Goal: Task Accomplishment & Management: Use online tool/utility

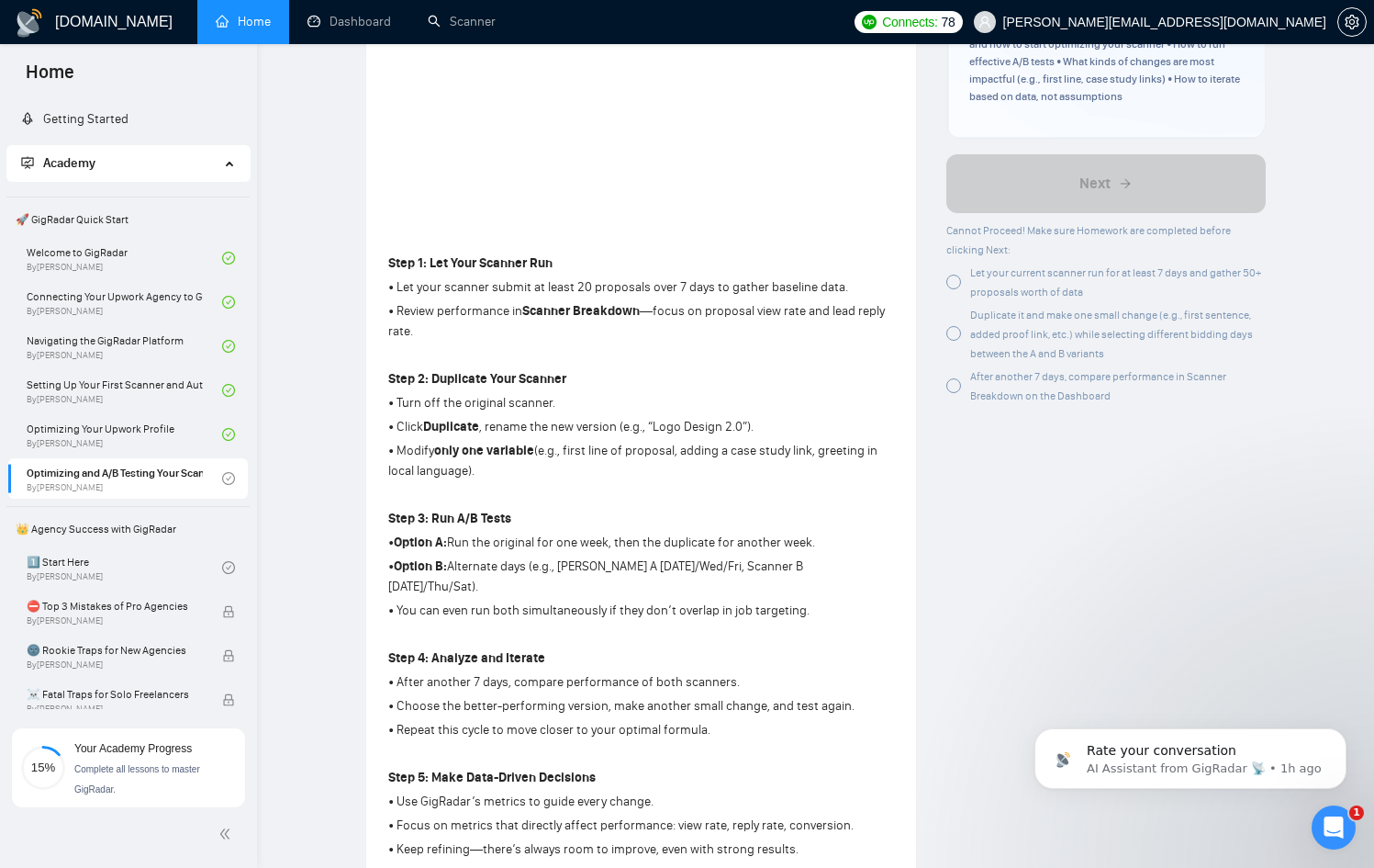
scroll to position [1318, 0]
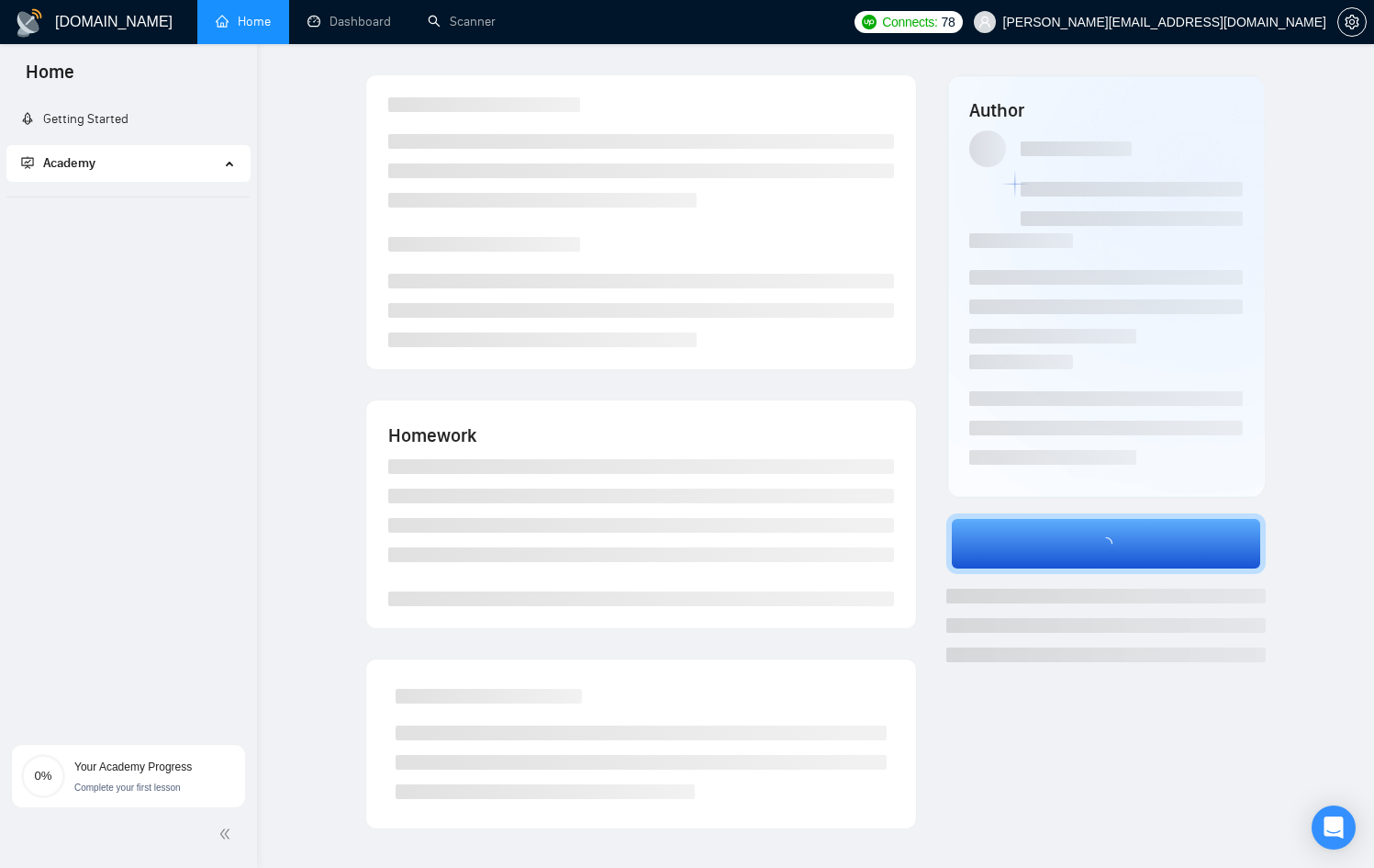
scroll to position [132, 0]
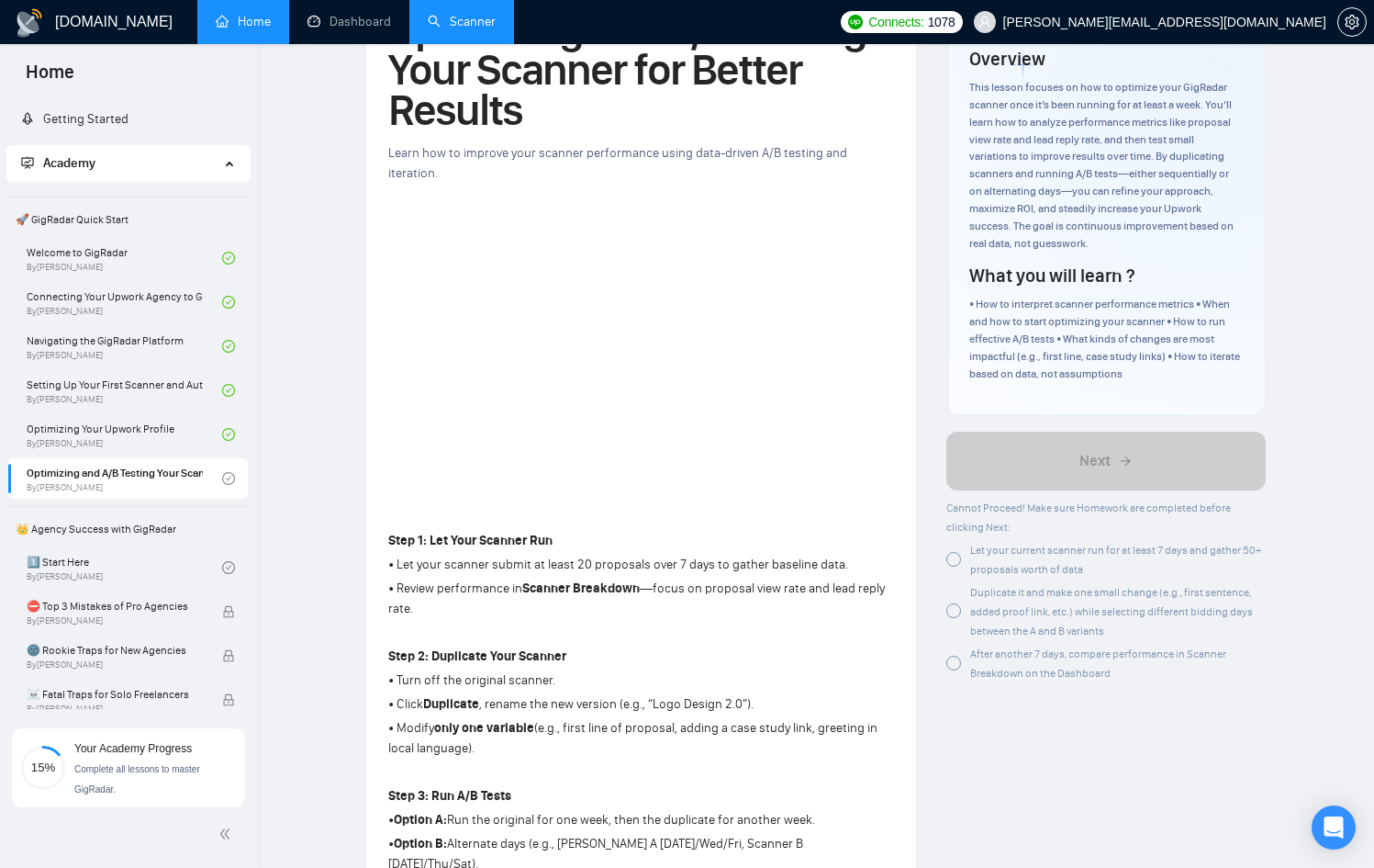
click at [469, 19] on link "Scanner" at bounding box center [461, 21] width 68 height 16
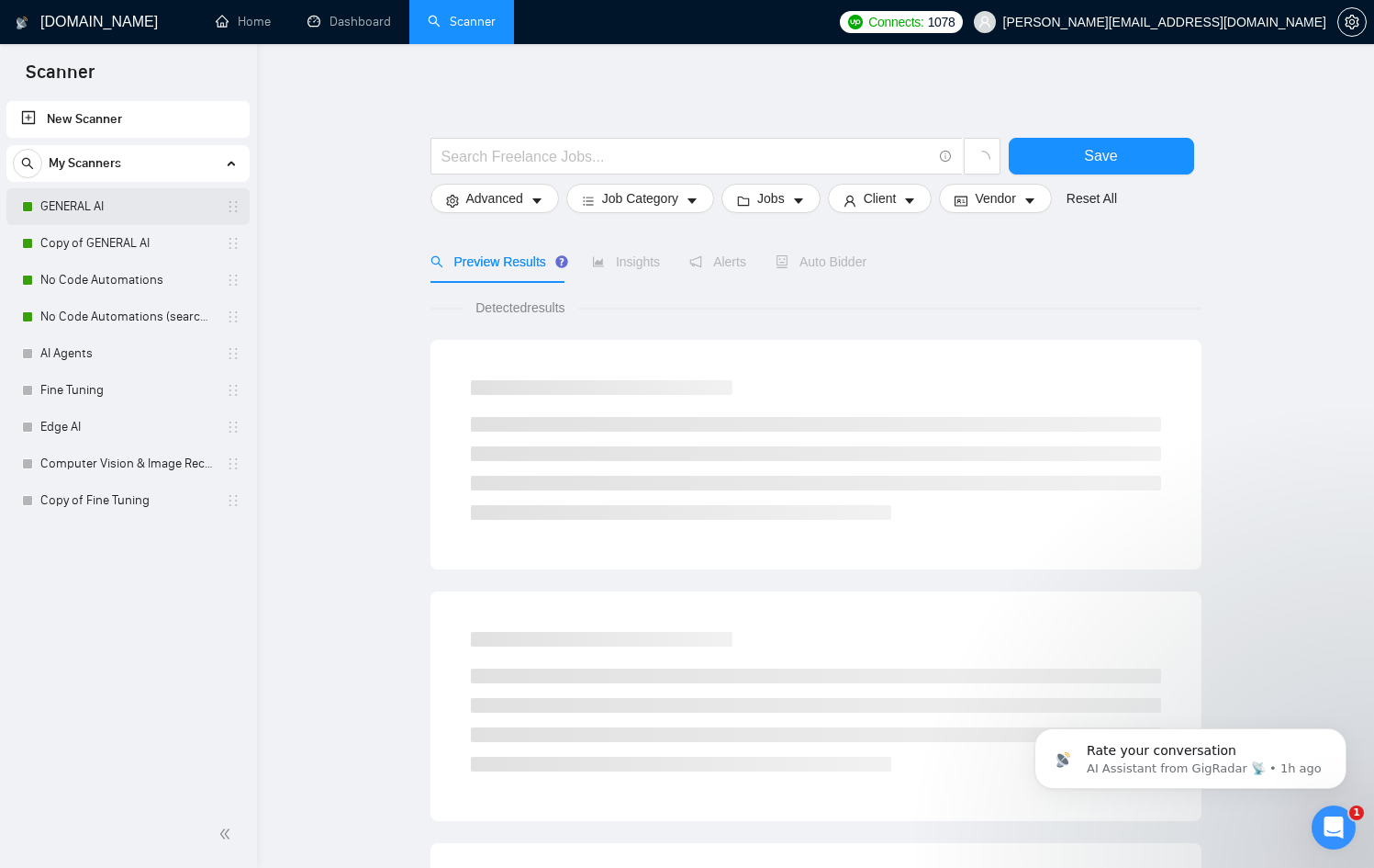
click at [131, 207] on link "GENERAL AI" at bounding box center [128, 206] width 175 height 37
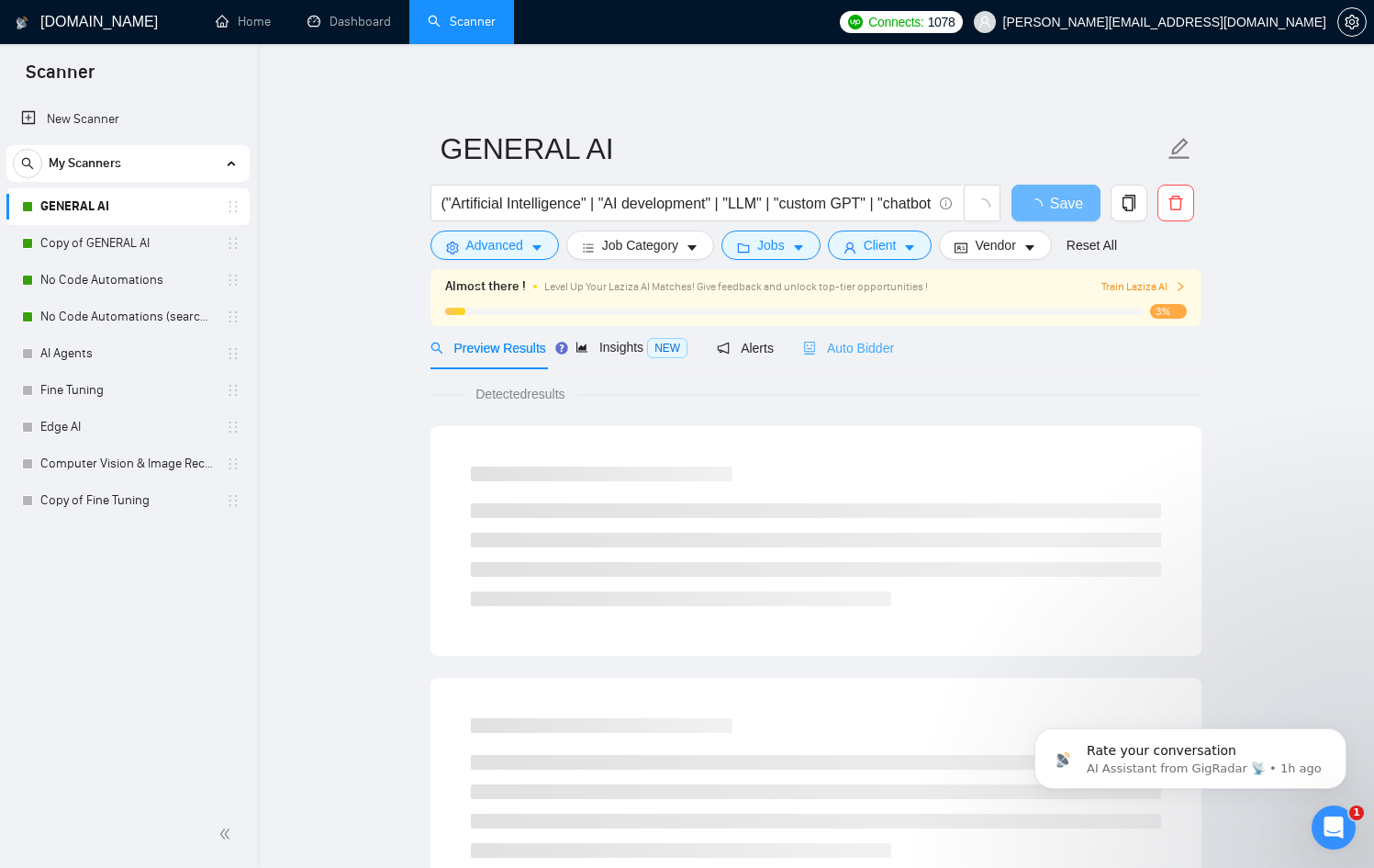
click at [872, 358] on div "Auto Bidder" at bounding box center [848, 347] width 91 height 43
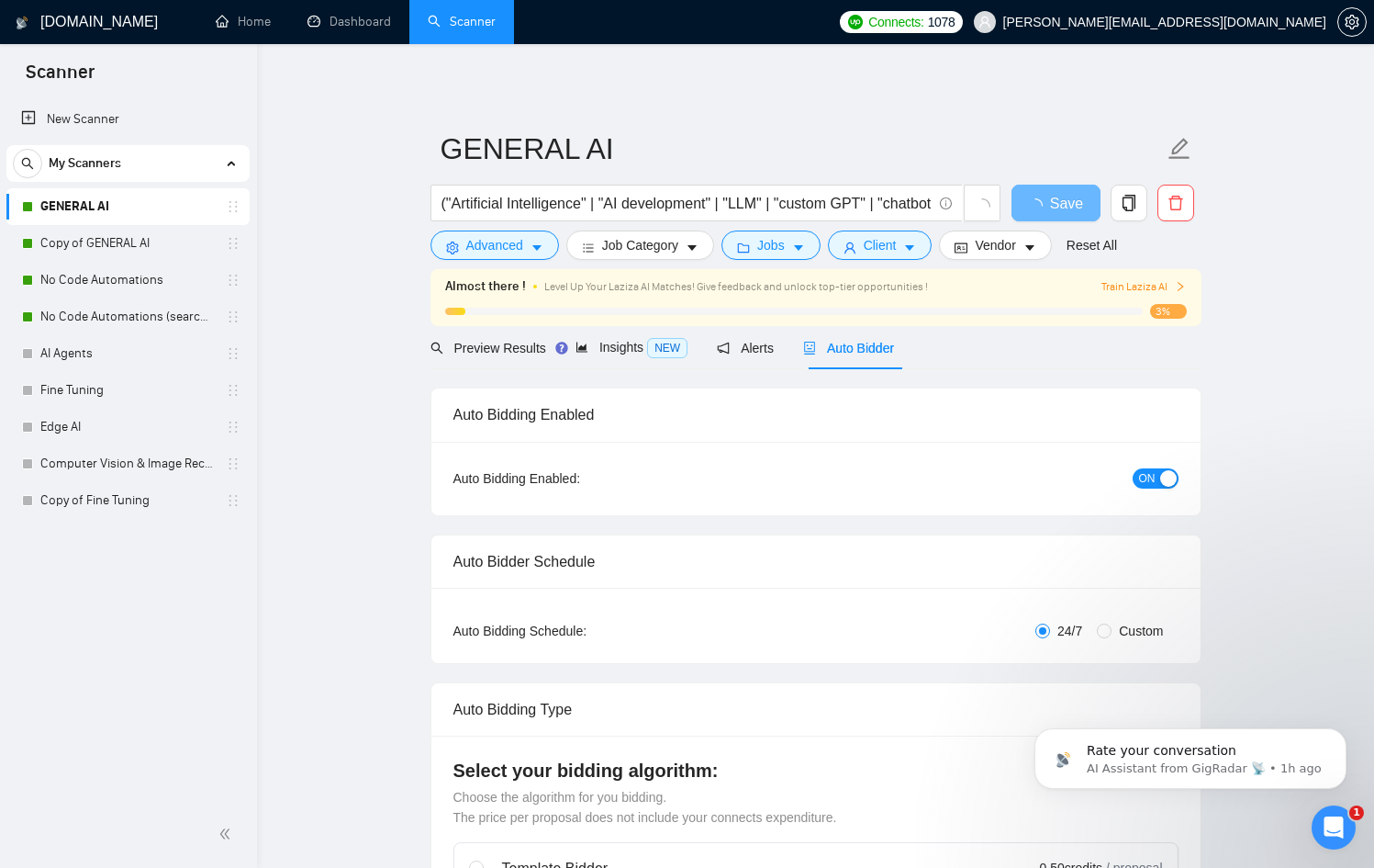
checkbox input "true"
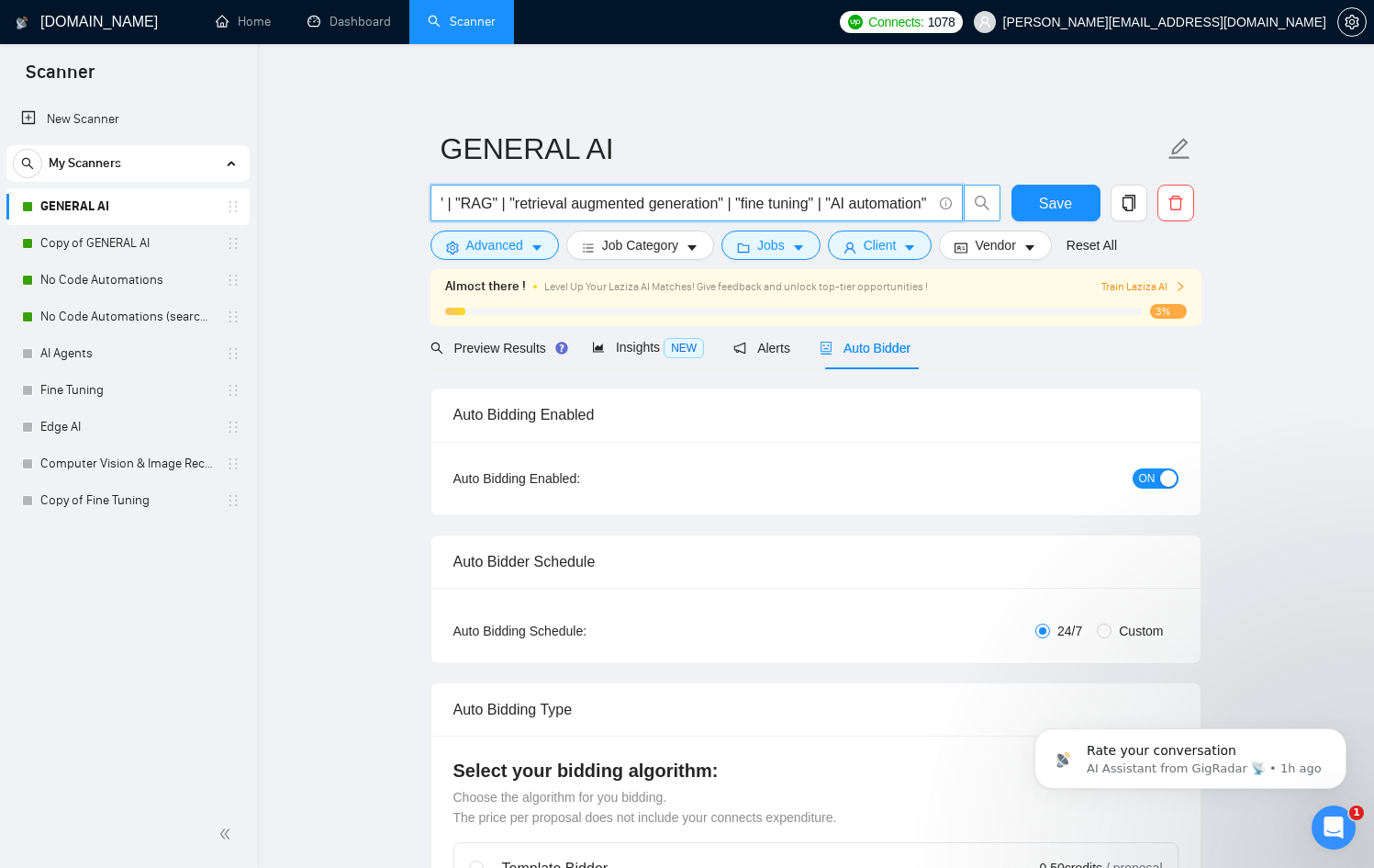
drag, startPoint x: 784, startPoint y: 196, endPoint x: 976, endPoint y: 201, distance: 192.1
click at [976, 201] on span "("Artificial Intelligence" | "AI development" | "LLM" | "custom GPT" | "chatbot…" at bounding box center [715, 203] width 571 height 37
drag, startPoint x: 743, startPoint y: 200, endPoint x: 568, endPoint y: 205, distance: 175.1
click at [568, 205] on input "("Artificial Intelligence" | "AI development" | "LLM" | "custom GPT" | "chatbot…" at bounding box center [687, 203] width 490 height 23
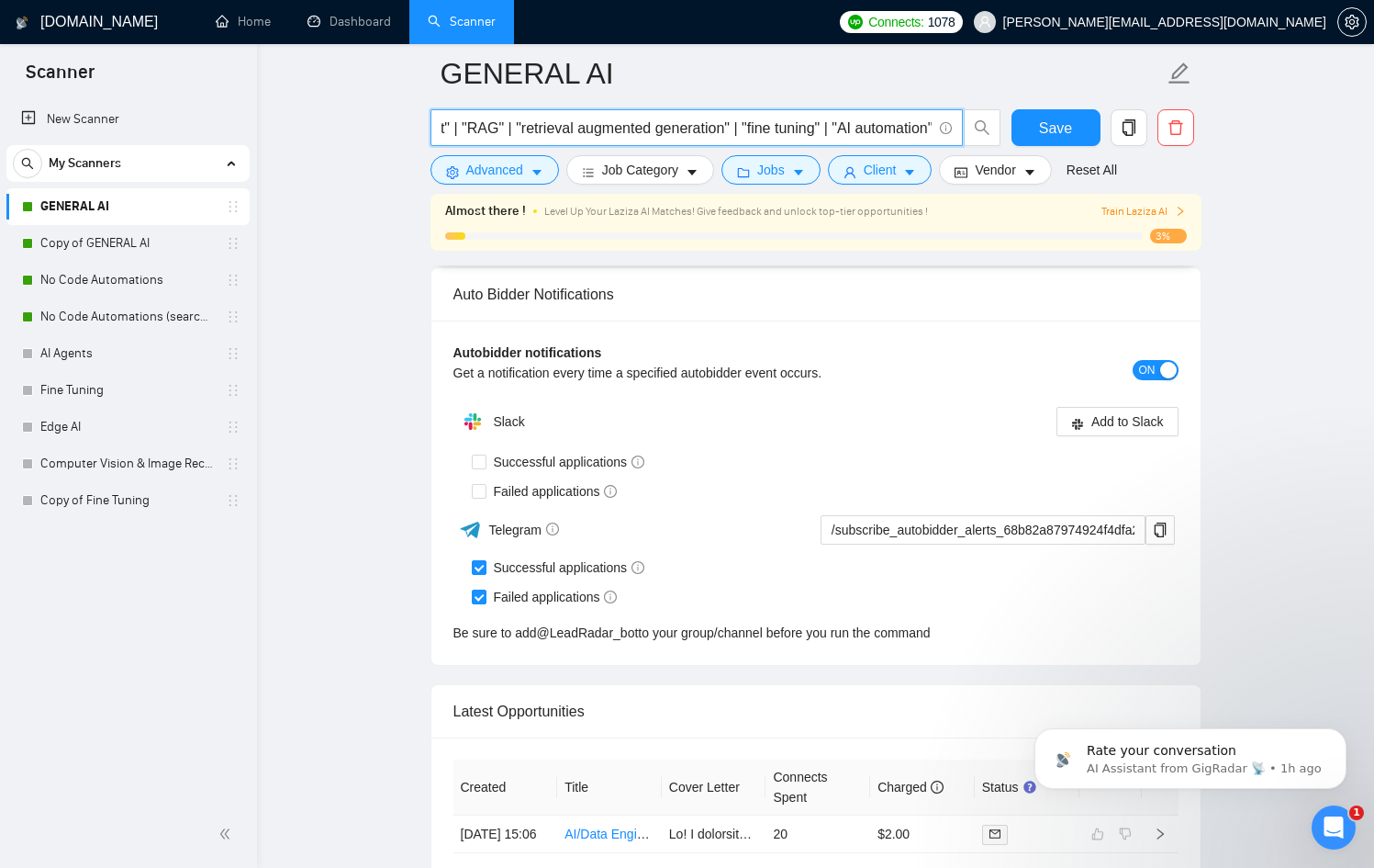
scroll to position [4614, 0]
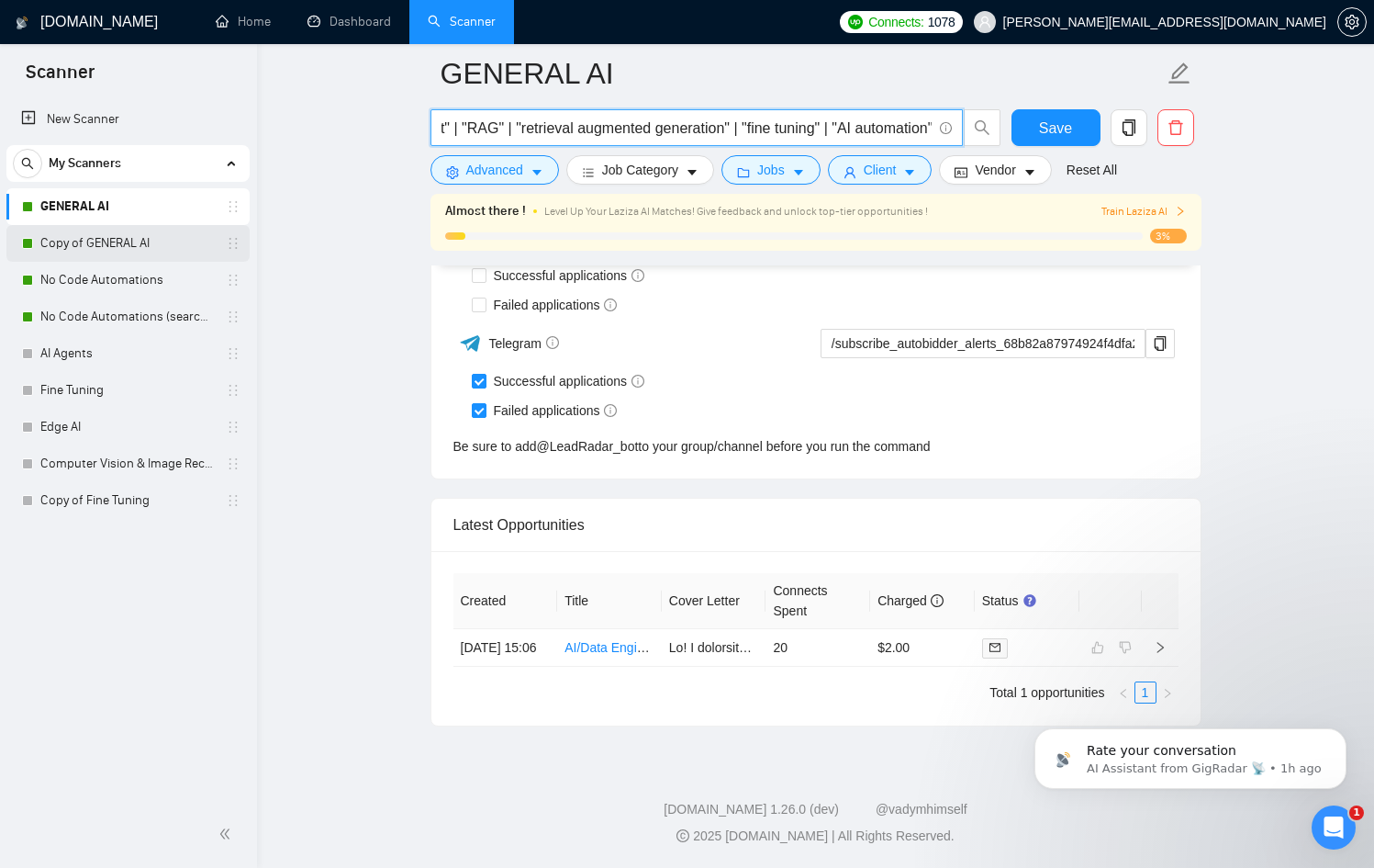
click at [119, 252] on link "Copy of GENERAL AI" at bounding box center [128, 243] width 175 height 37
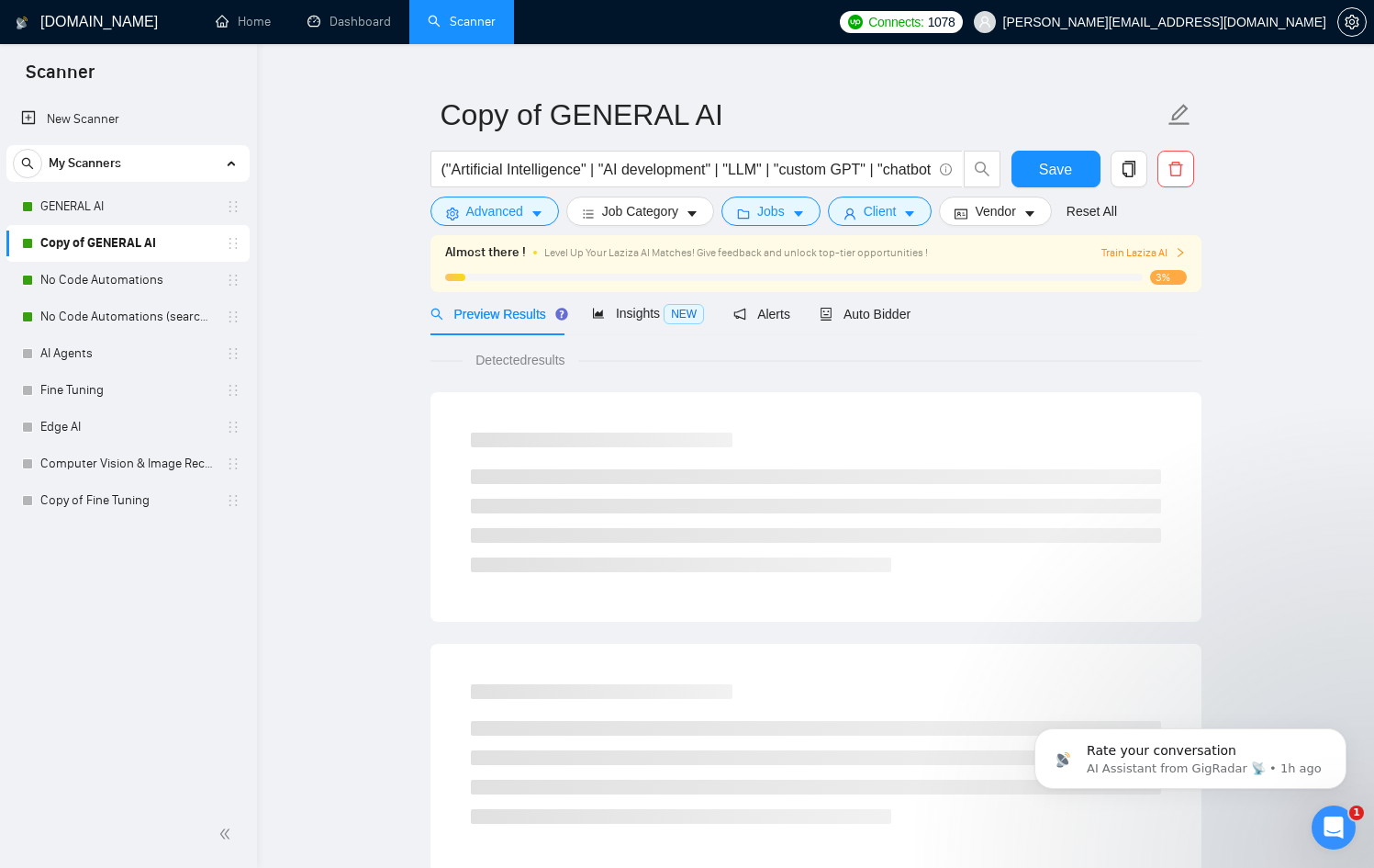
scroll to position [40, 0]
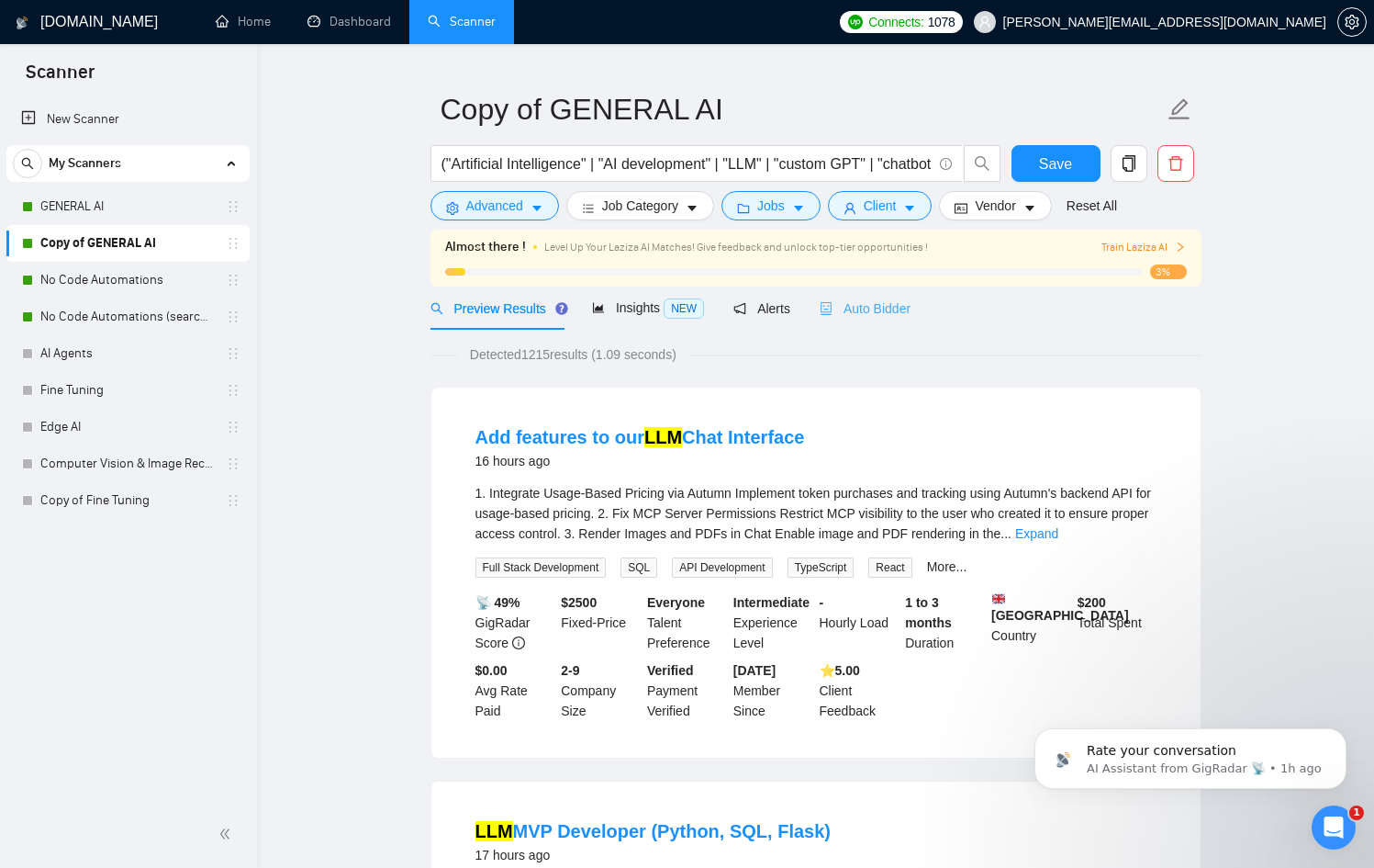
click at [865, 320] on div "Auto Bidder" at bounding box center [865, 308] width 91 height 43
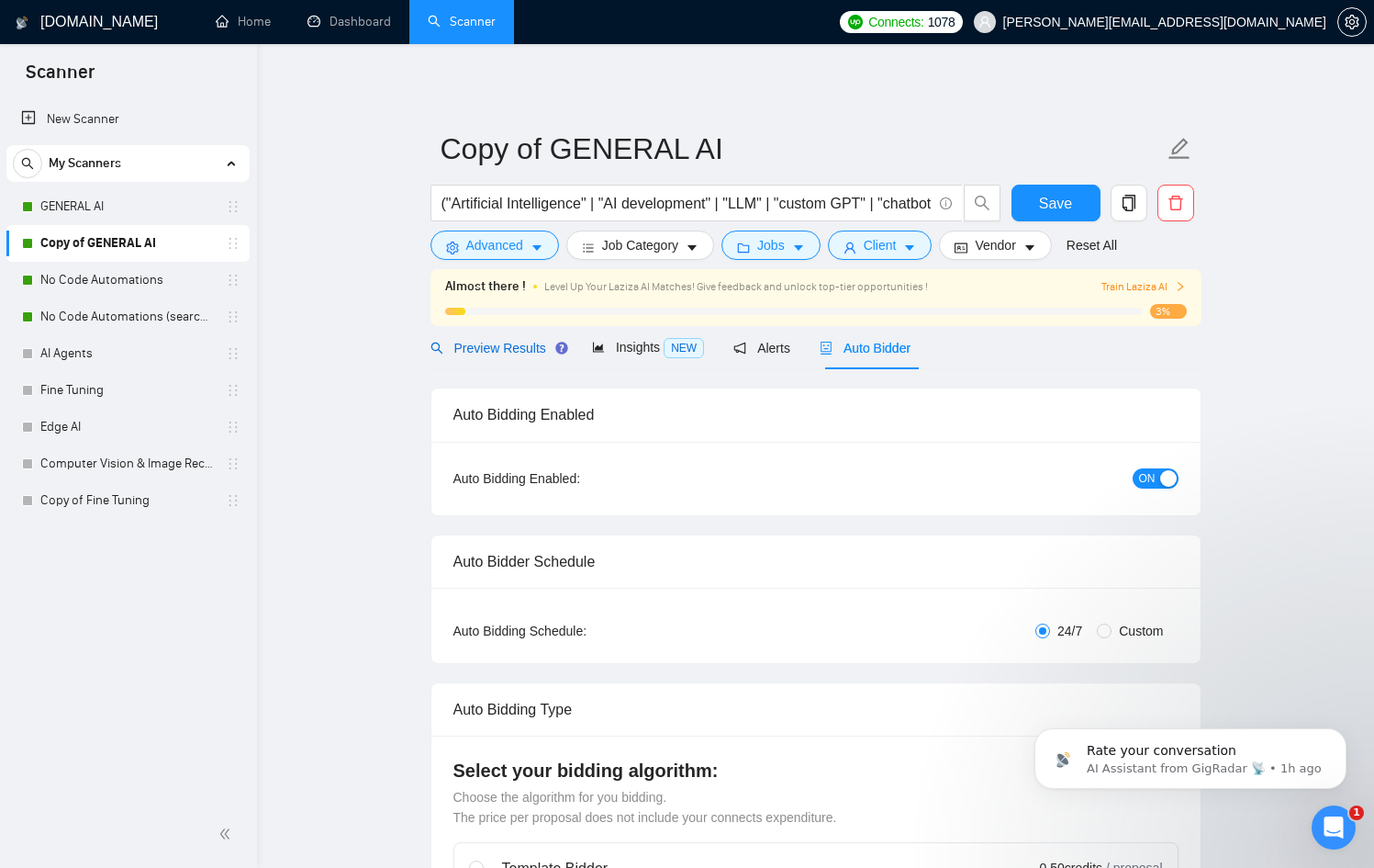
click at [515, 345] on span "Preview Results" at bounding box center [496, 348] width 132 height 15
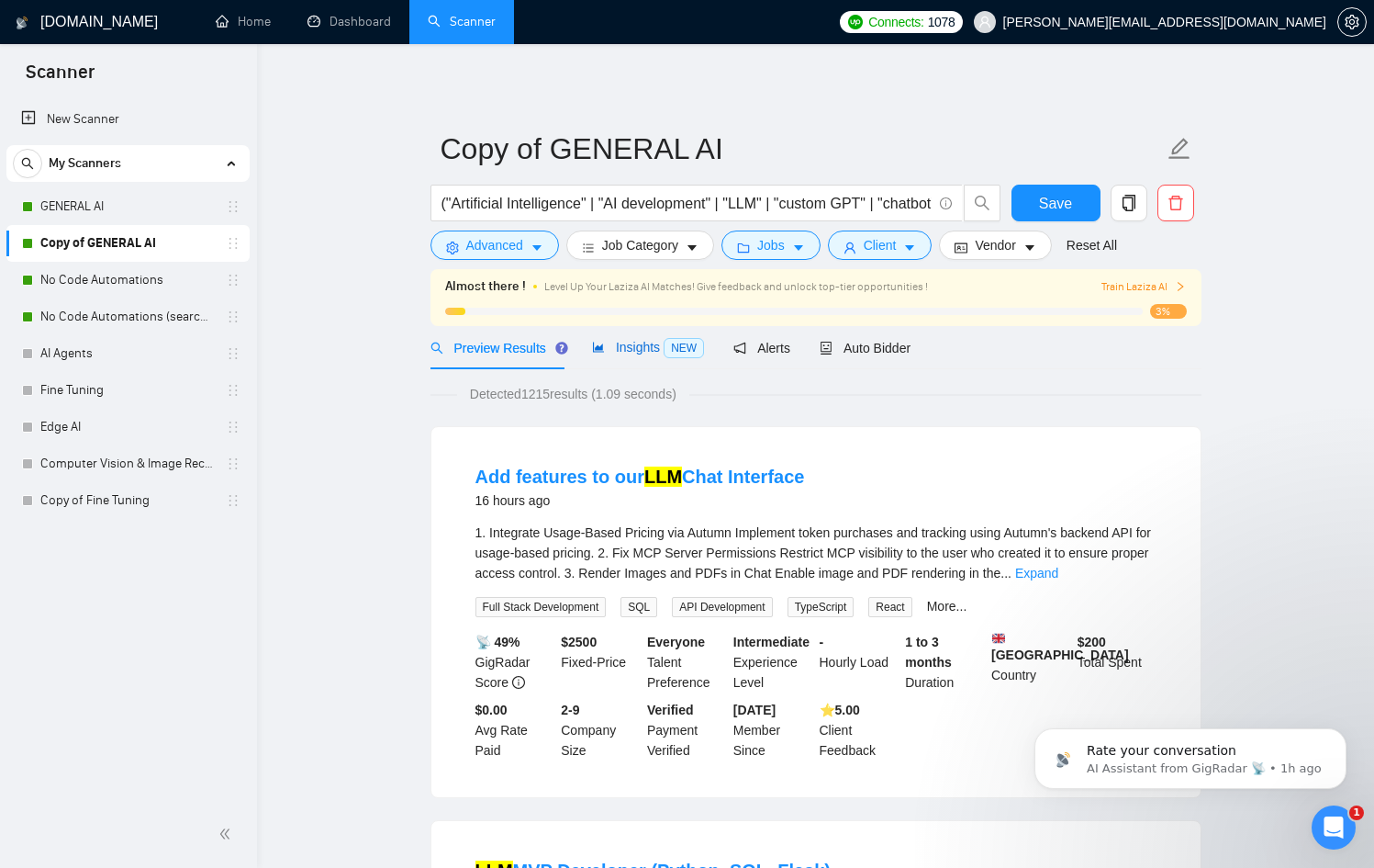
click at [618, 353] on span "Insights NEW" at bounding box center [648, 347] width 112 height 15
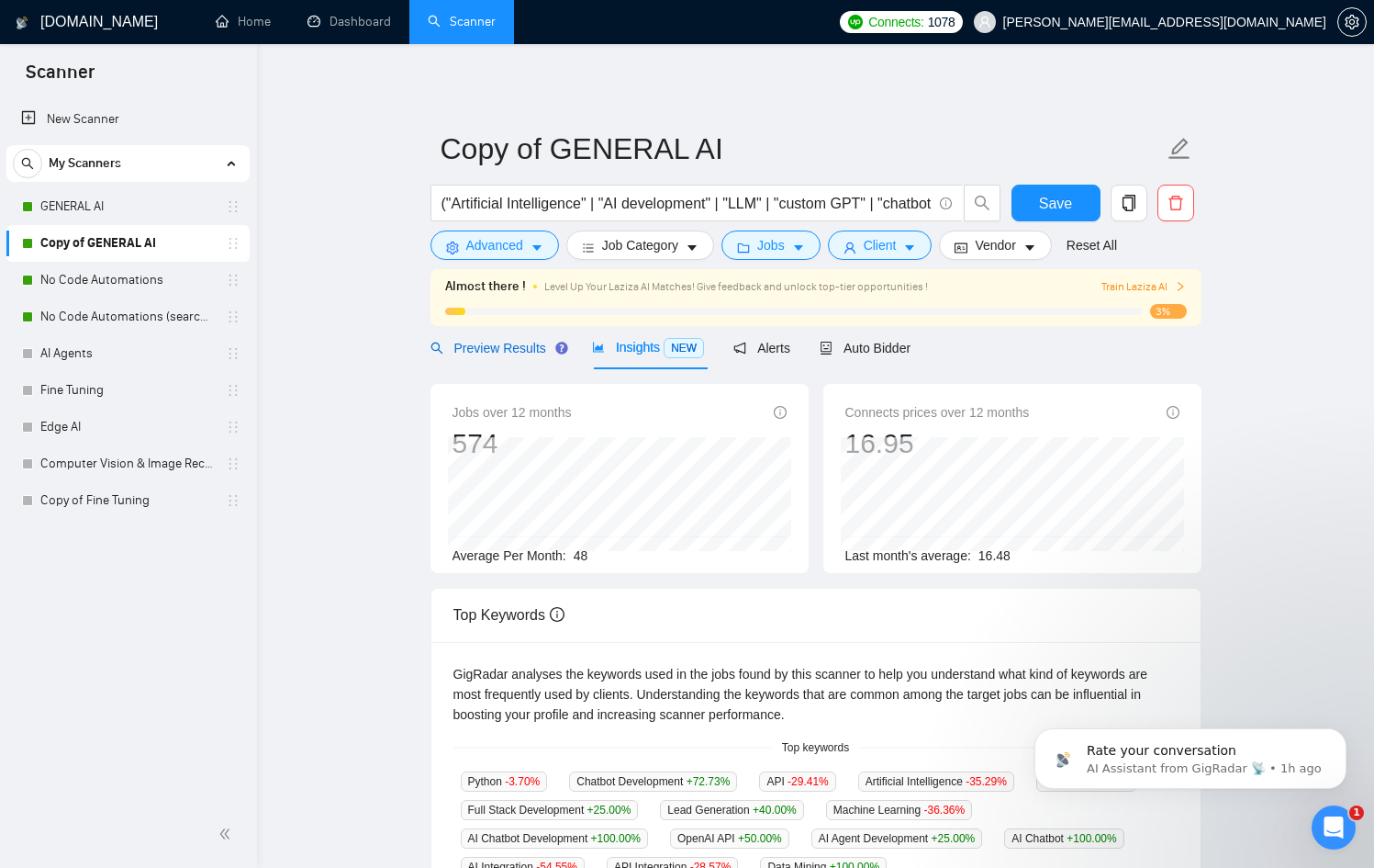
click at [495, 353] on span "Preview Results" at bounding box center [496, 348] width 132 height 15
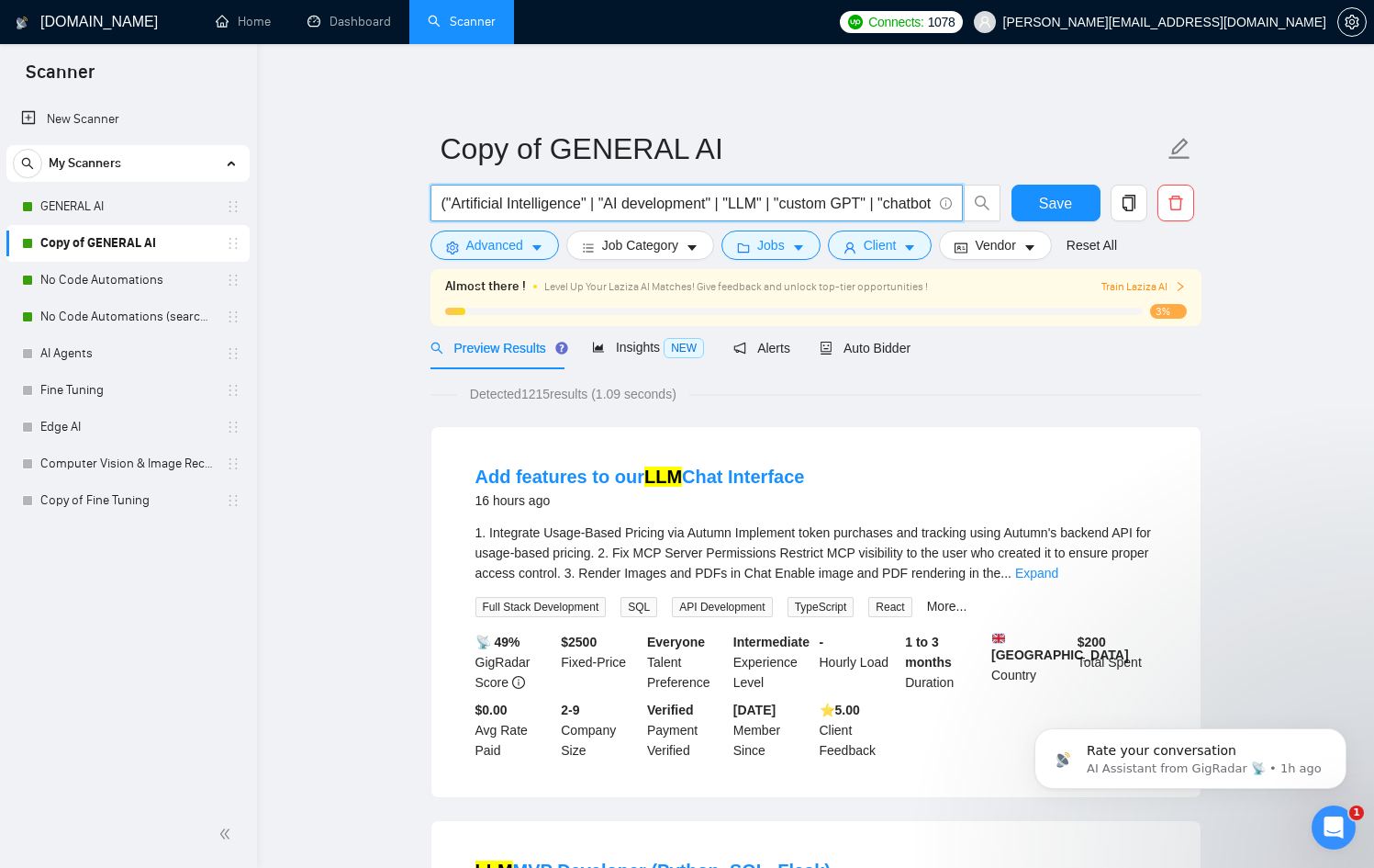
drag, startPoint x: 569, startPoint y: 201, endPoint x: 742, endPoint y: 225, distance: 174.7
click at [897, 224] on div "("Artificial Intelligence" | "AI development" | "LLM" | "custom GPT" | "chatbot…" at bounding box center [715, 207] width 578 height 46
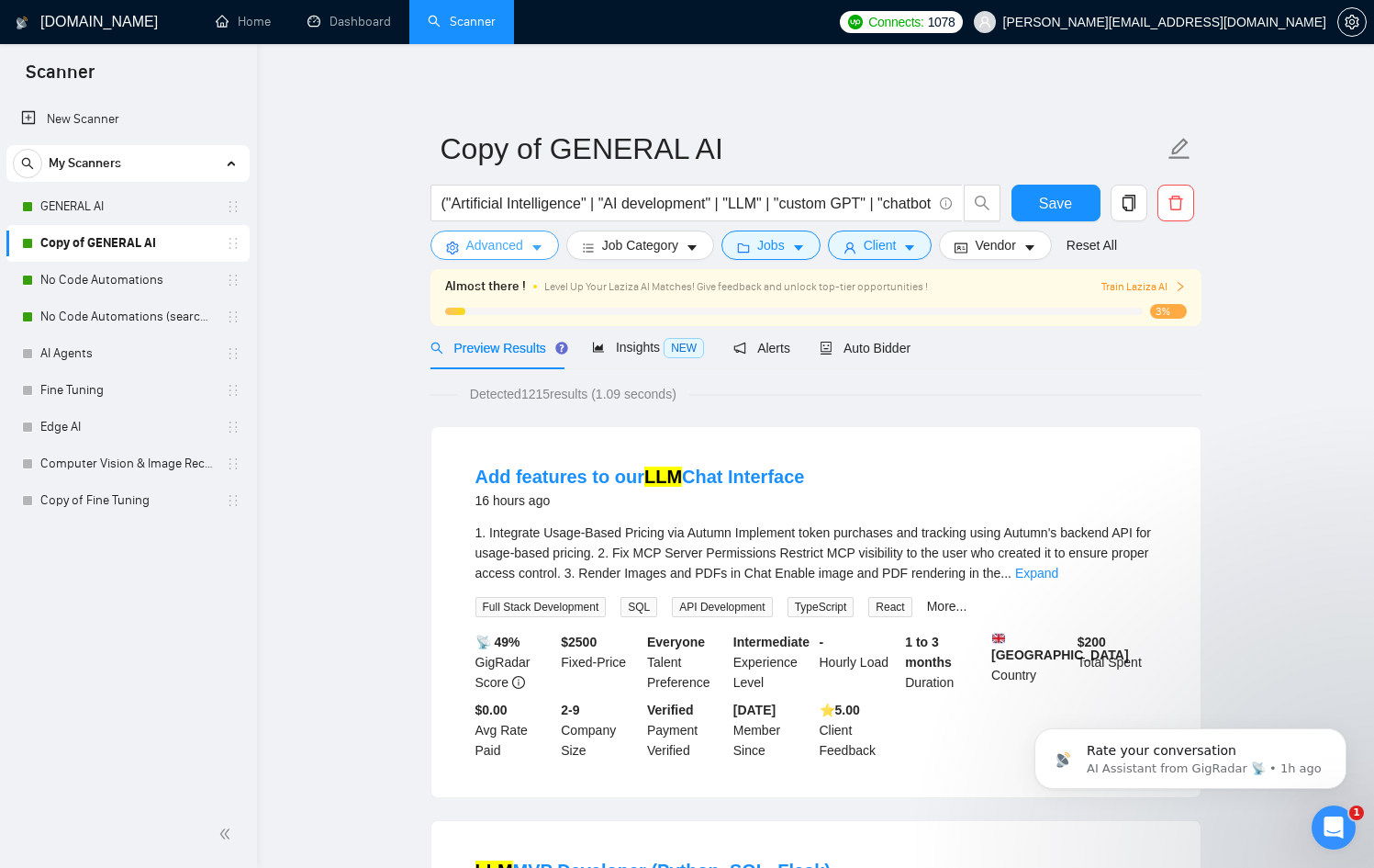
click at [497, 244] on span "Advanced" at bounding box center [495, 245] width 57 height 20
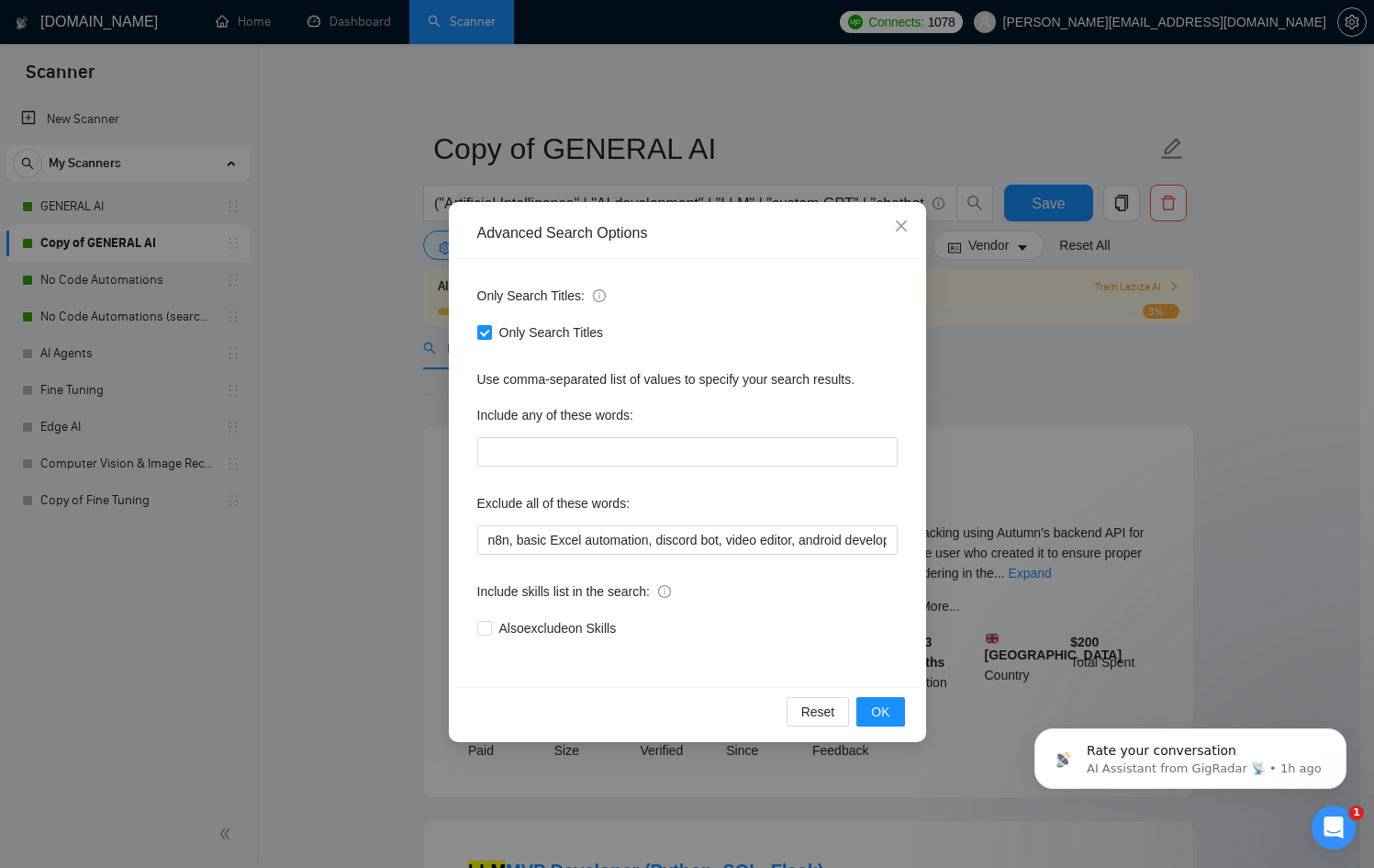
click at [362, 413] on div "Advanced Search Options Only Search Titles: Only Search Titles Use comma-separa…" at bounding box center [687, 434] width 1374 height 868
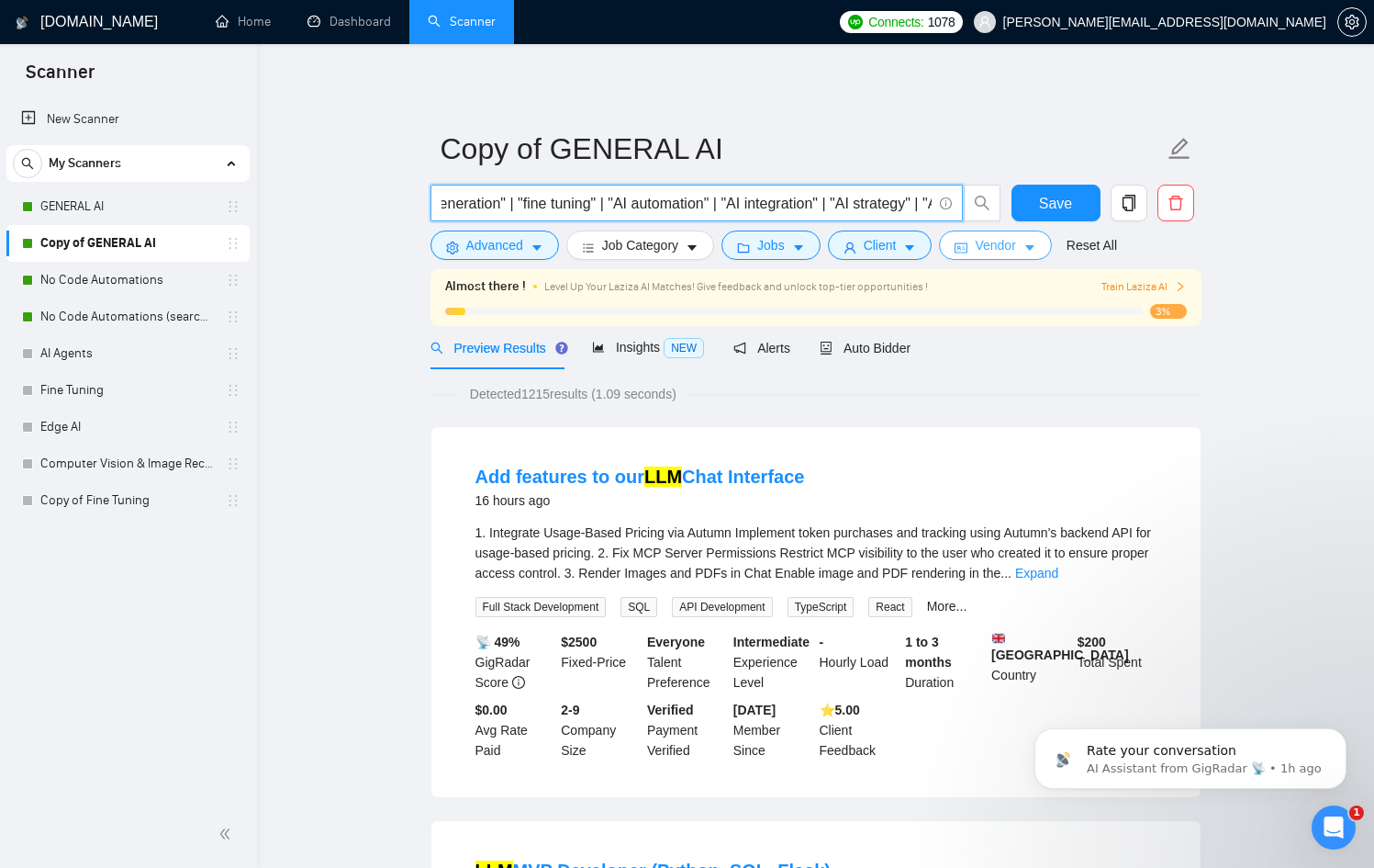
scroll to position [0, 1099]
drag, startPoint x: 594, startPoint y: 199, endPoint x: 1030, endPoint y: 245, distance: 438.4
click at [1030, 245] on form "Copy of GENERAL AI ("Artificial Intelligence" | "AI development" | "LLM" | "cus…" at bounding box center [815, 194] width 771 height 150
click at [836, 201] on input "("Artificial Intelligence" | "AI development" | "LLM" | "custom GPT" | "chatbot…" at bounding box center [687, 203] width 490 height 23
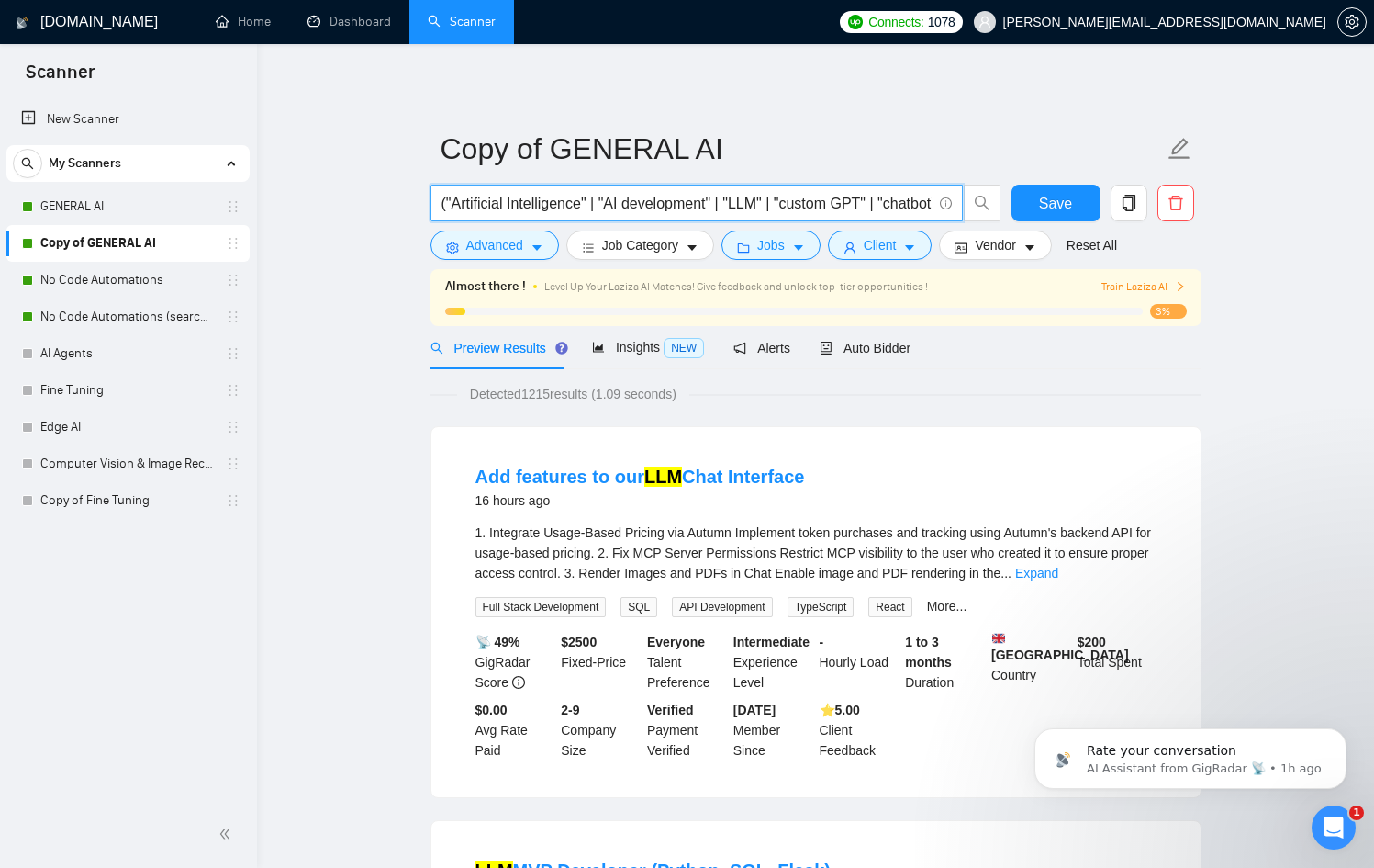
drag, startPoint x: 773, startPoint y: 196, endPoint x: 316, endPoint y: 181, distance: 457.2
click at [782, 199] on input "("Artificial Intelligence" | "AI development" | "LLM" | "custom GPT" | "chatbot…" at bounding box center [687, 203] width 490 height 23
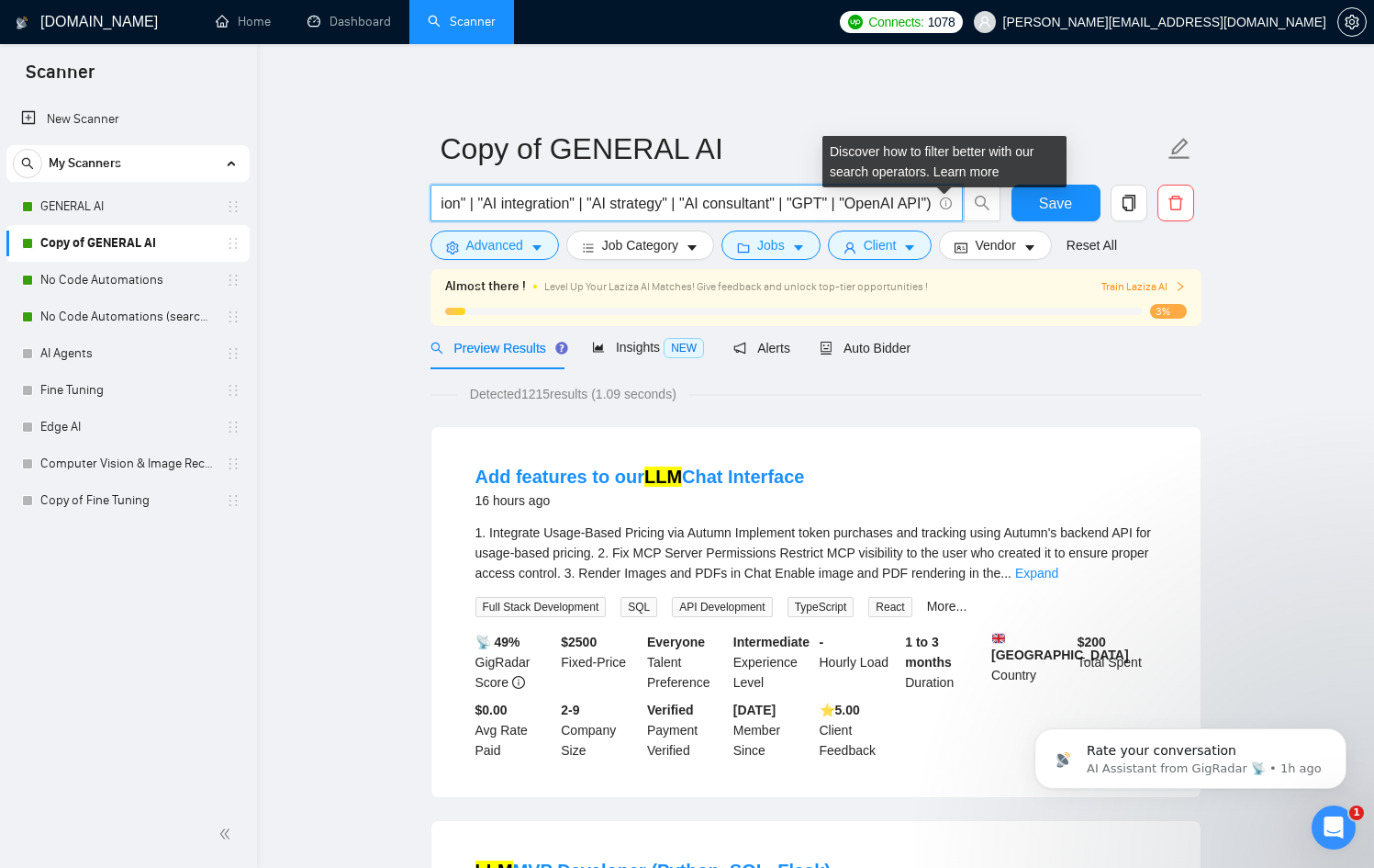
drag, startPoint x: 782, startPoint y: 199, endPoint x: 950, endPoint y: 197, distance: 168.0
click at [950, 197] on span "("Artificial Intelligence" | "AI development" | "LLM" | "custom GPT" | "chatbot…" at bounding box center [696, 203] width 532 height 37
click at [829, 200] on input "("Artificial Intelligence" | "AI development" | "LLM" | "custom GPT" | "chatbot…" at bounding box center [687, 203] width 490 height 23
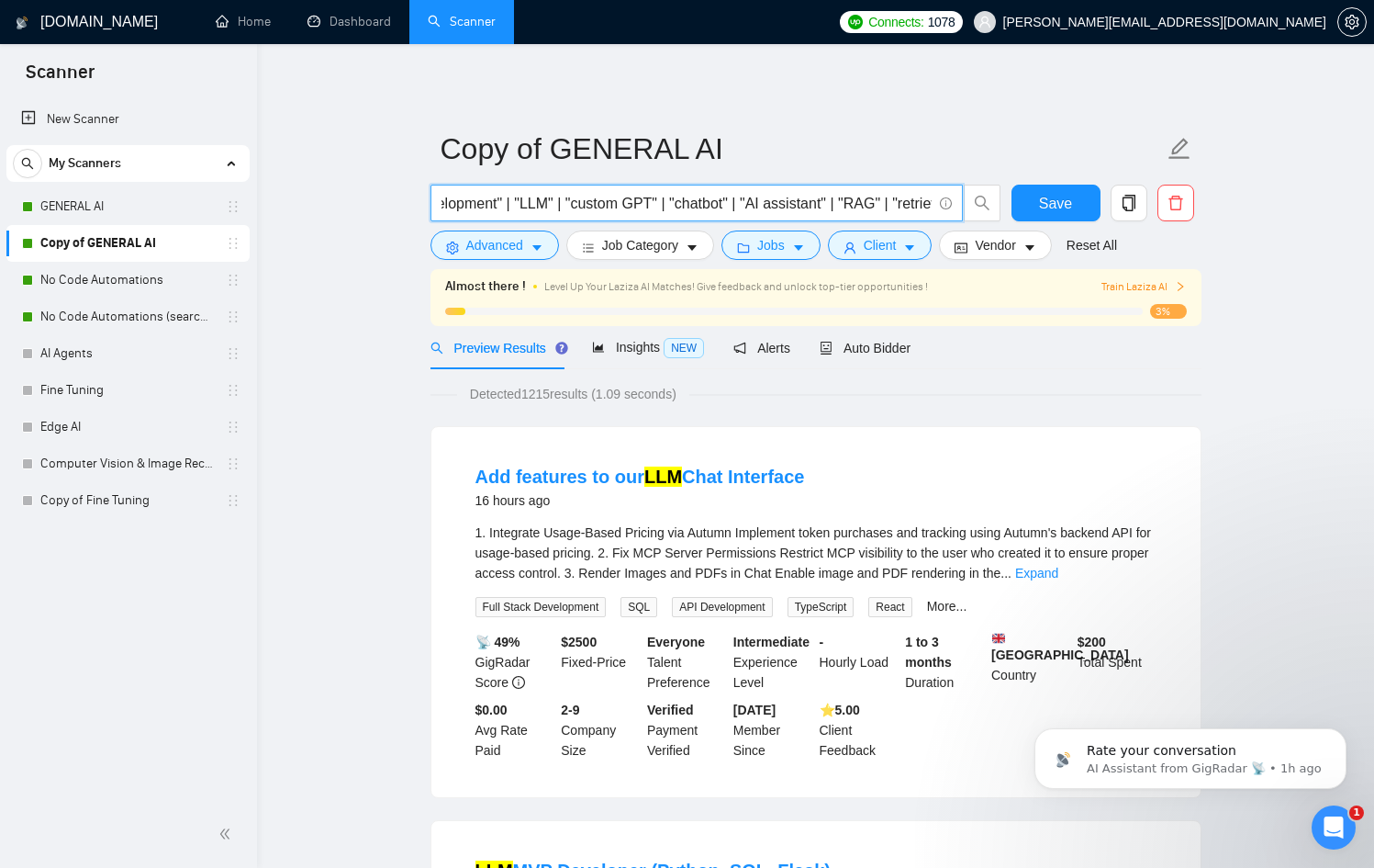
scroll to position [0, 0]
drag, startPoint x: 829, startPoint y: 200, endPoint x: 168, endPoint y: 172, distance: 661.6
click at [446, 200] on input "("Artificial Intelligence" | "AI development" | "LLM" | "custom GPT" | "chatbot…" at bounding box center [687, 203] width 490 height 23
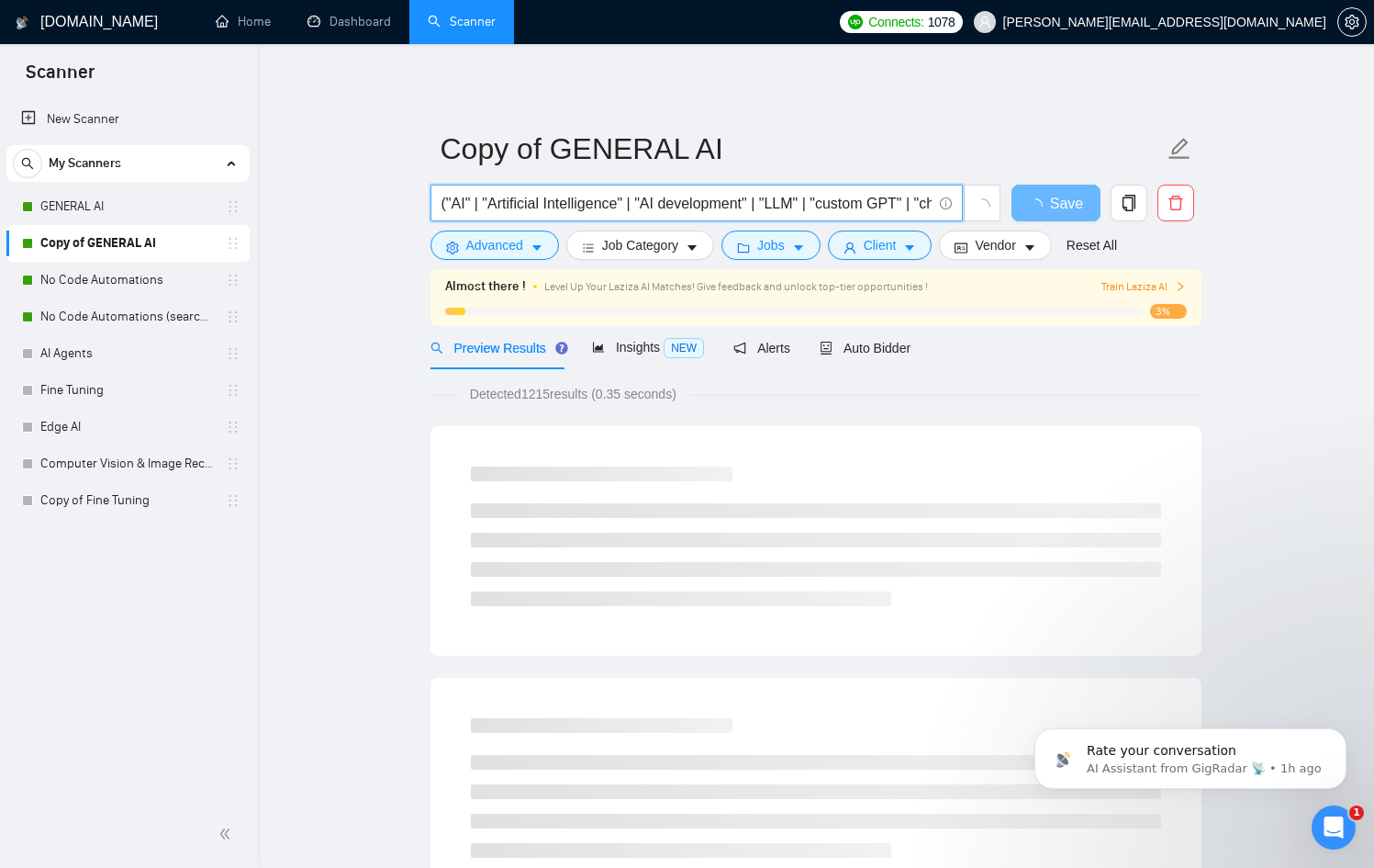
click at [447, 203] on input "("AI" | "Artificial Intelligence" | "AI development" | "LLM" | "custom GPT" | "…" at bounding box center [687, 203] width 490 height 23
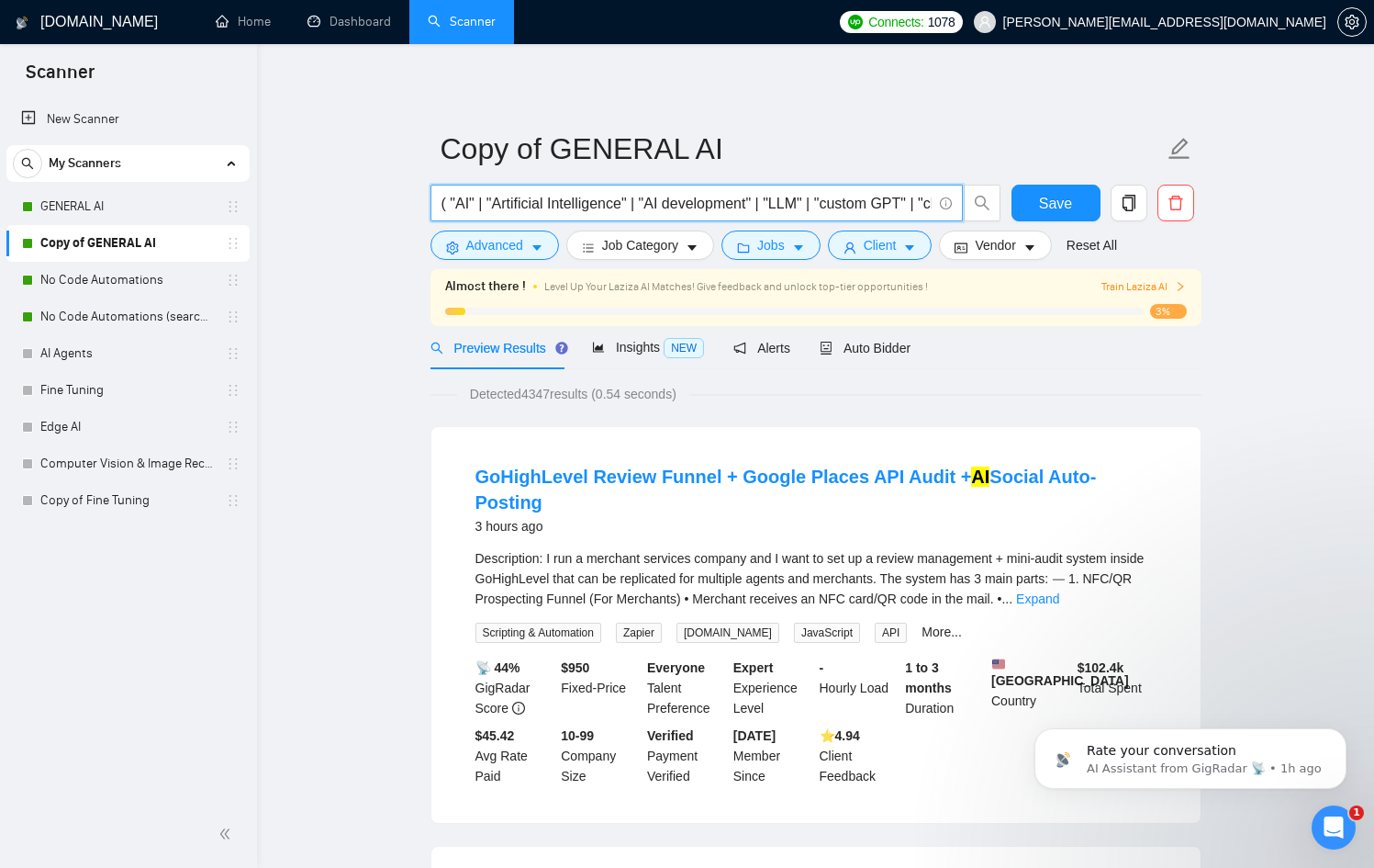
type input "( "AI" | "Artificial Intelligence" | "AI development" | "LLM" | "custom GPT" | …"
click at [611, 345] on span "Insights NEW" at bounding box center [648, 347] width 112 height 15
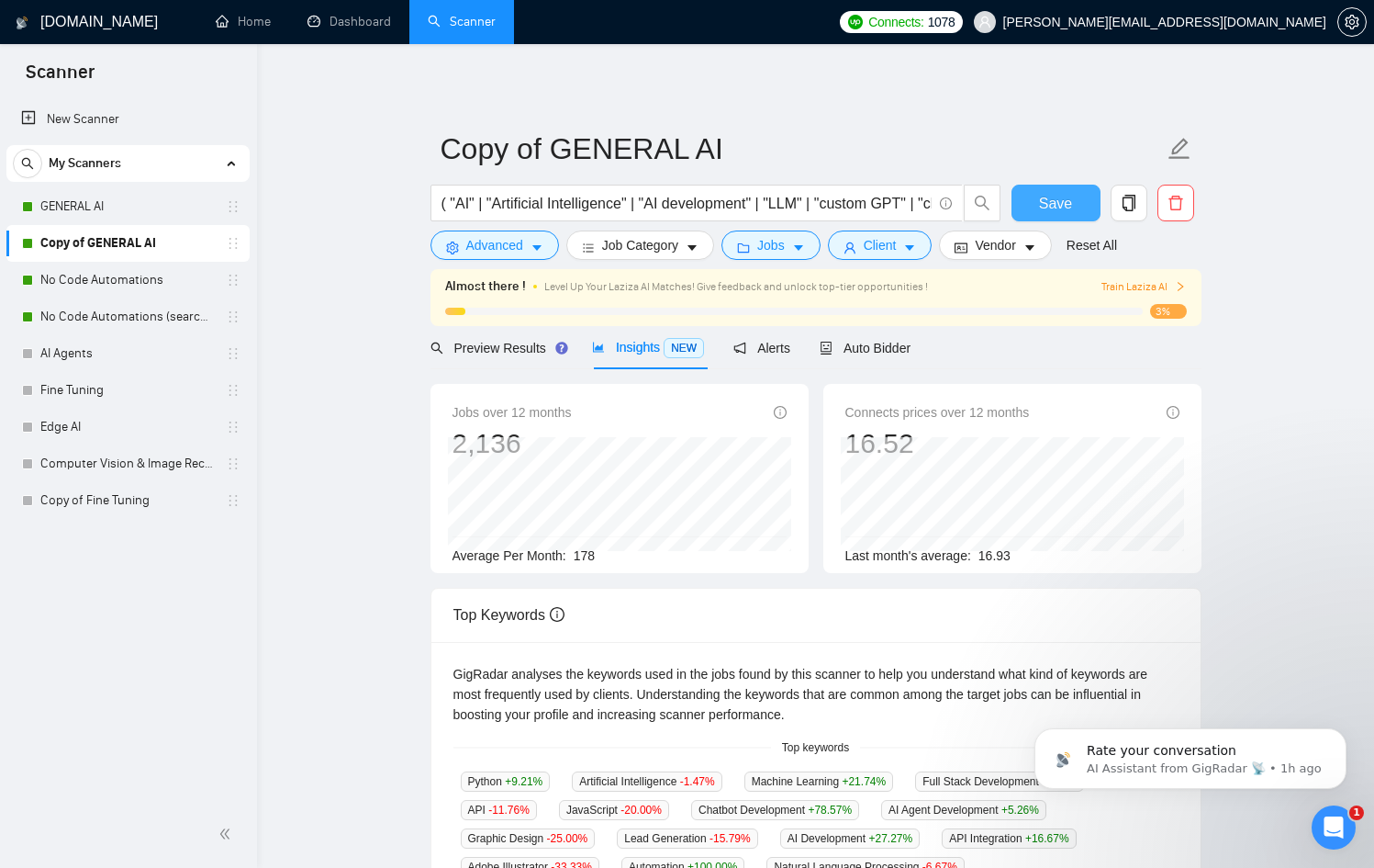
click at [1063, 198] on span "Save" at bounding box center [1056, 203] width 33 height 23
click at [897, 347] on span "Auto Bidder" at bounding box center [865, 348] width 91 height 15
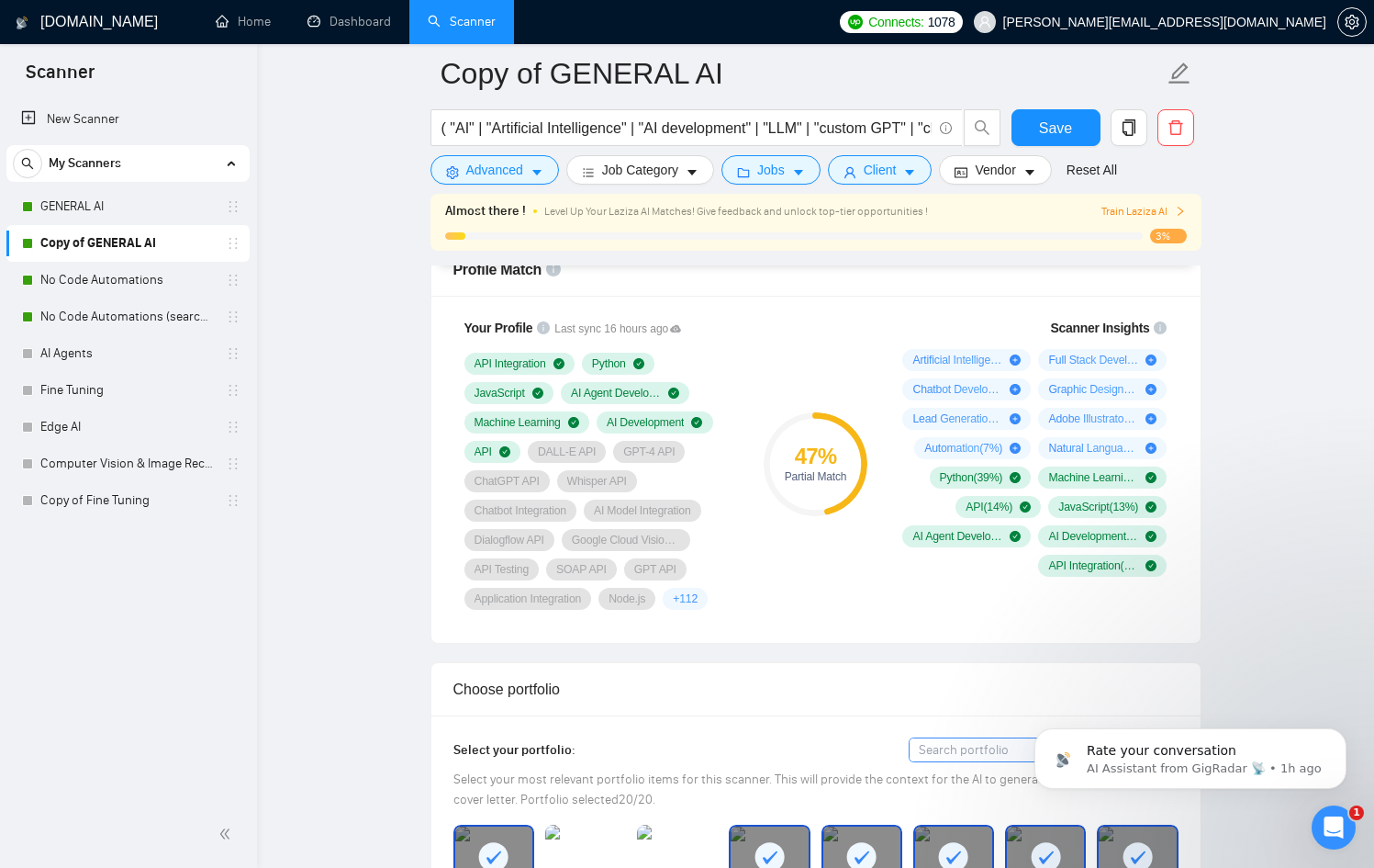
scroll to position [1216, 0]
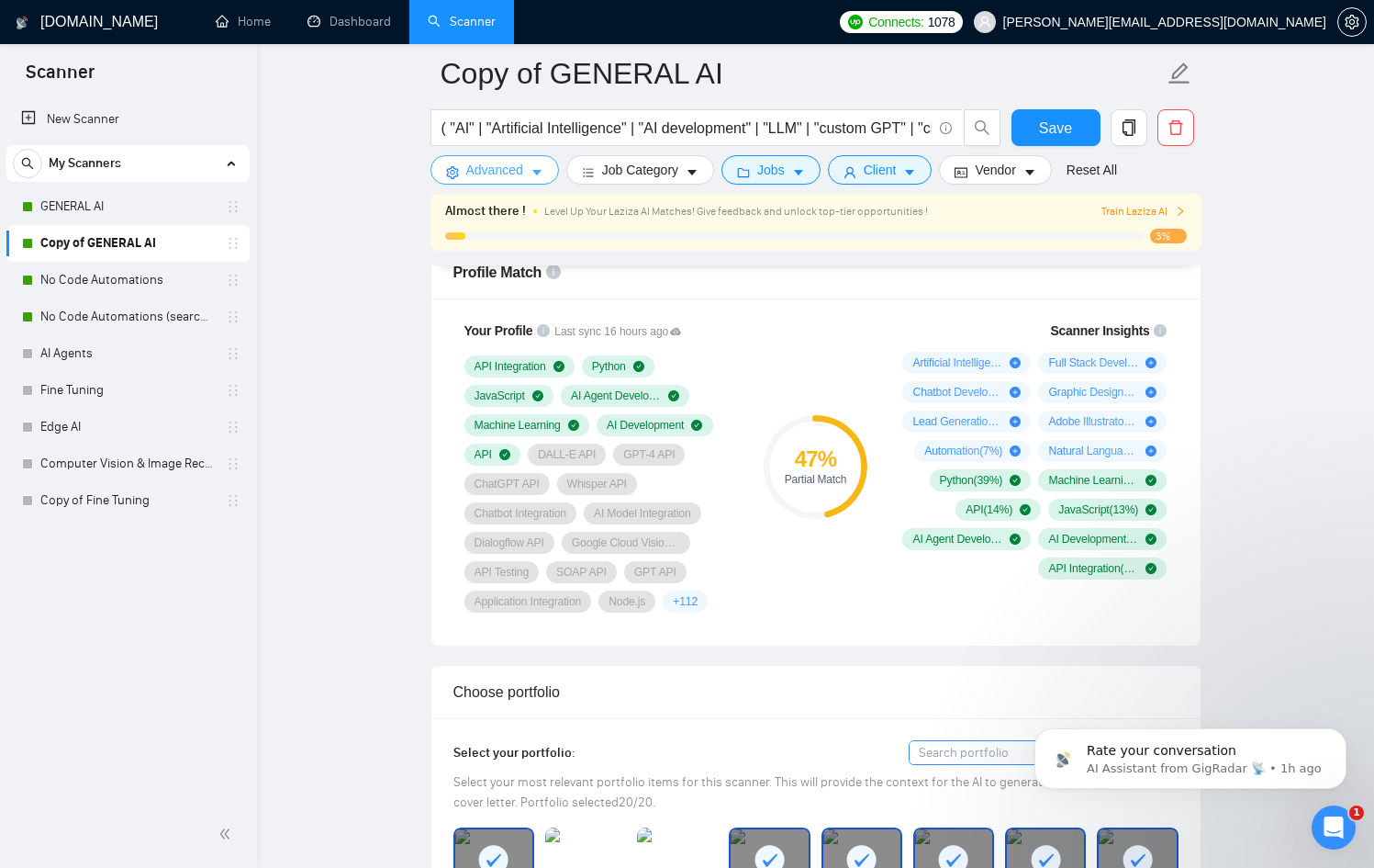
click at [500, 162] on span "Advanced" at bounding box center [495, 170] width 57 height 20
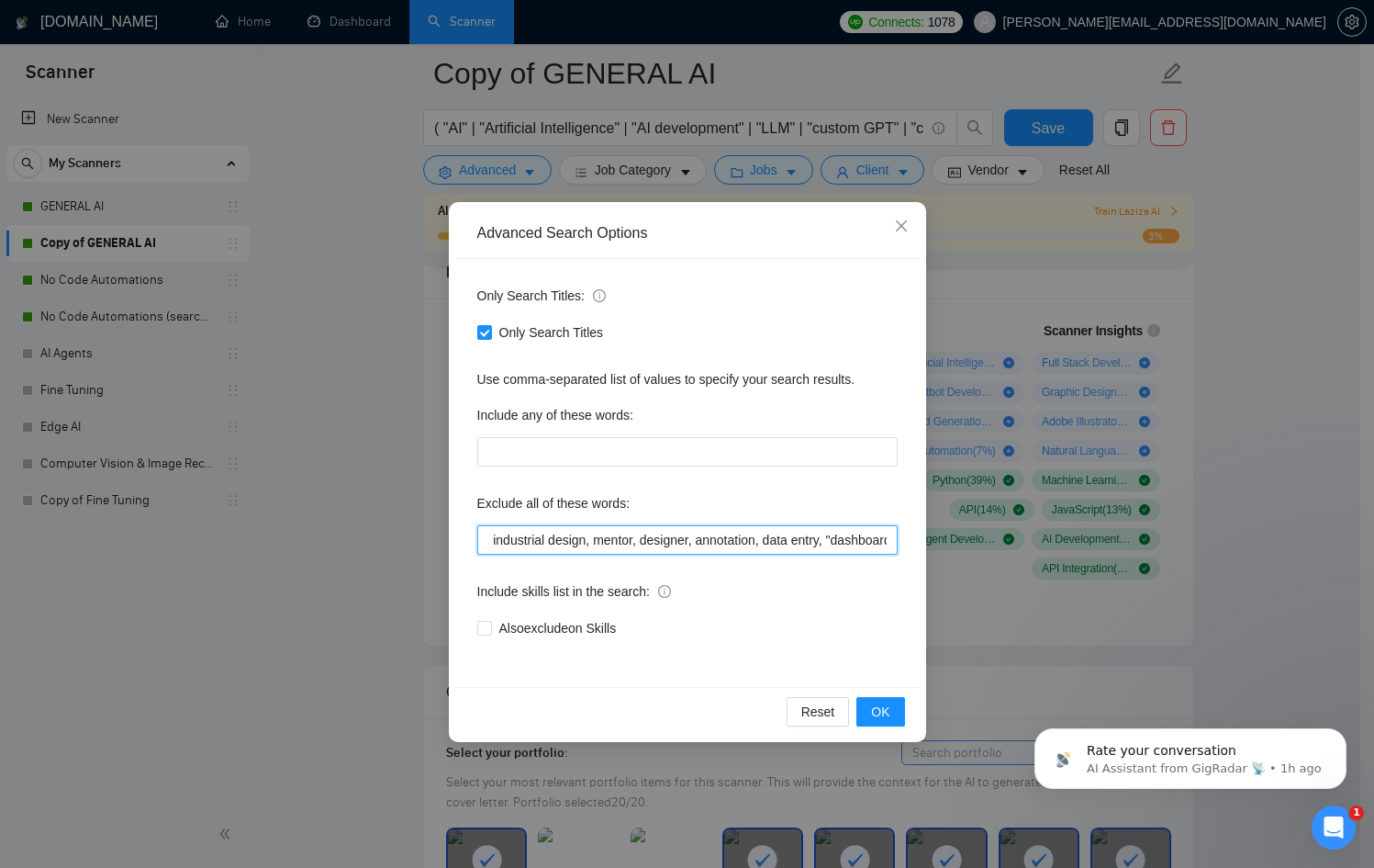
scroll to position [0, 2069]
drag, startPoint x: 771, startPoint y: 544, endPoint x: 1051, endPoint y: 528, distance: 280.5
click at [1051, 528] on div "Advanced Search Options Only Search Titles: Only Search Titles Use comma-separa…" at bounding box center [687, 434] width 1374 height 868
click at [888, 540] on input "n8n, basic Excel automation, discord bot, video editor, android development, SE…" at bounding box center [687, 540] width 420 height 30
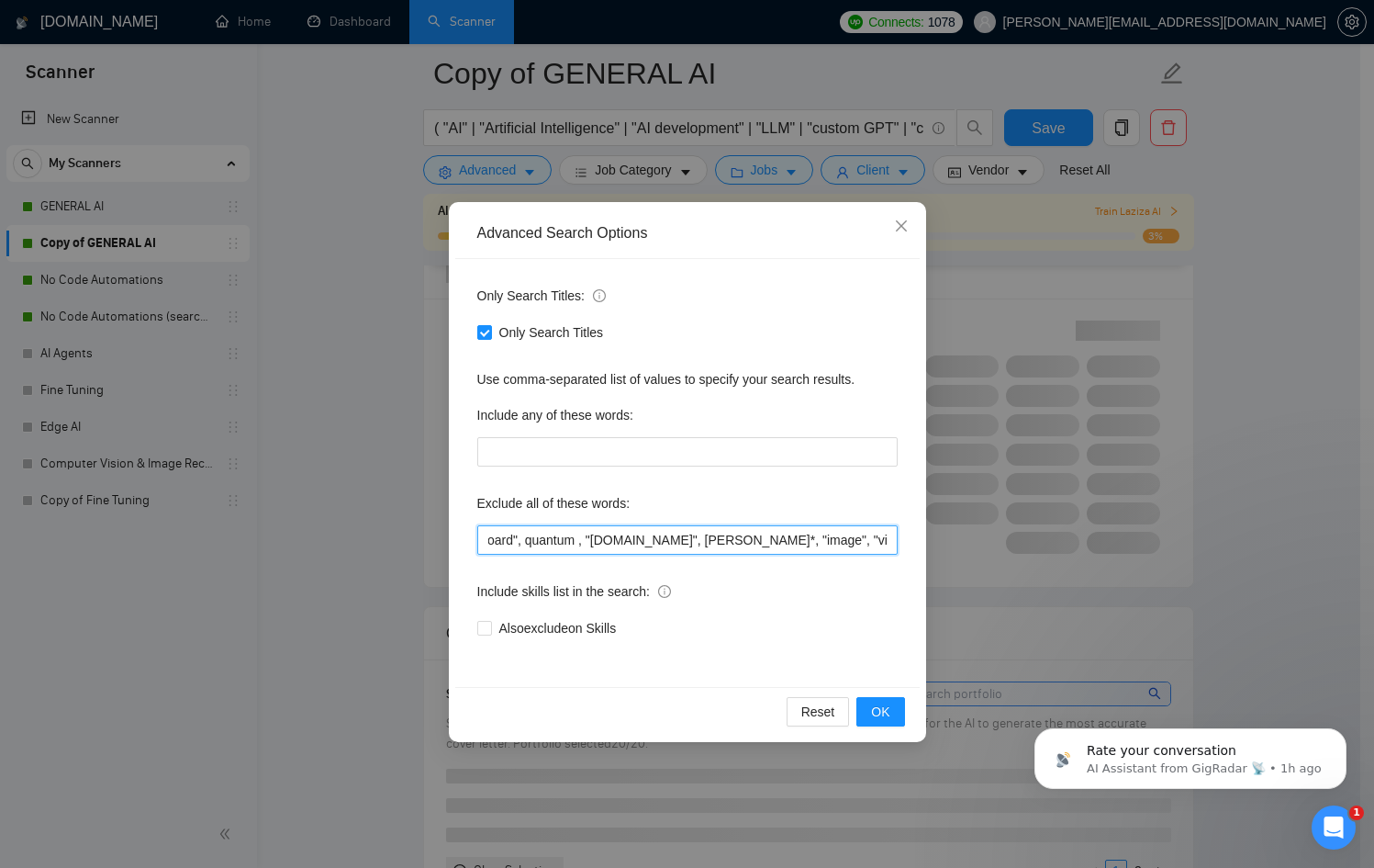
scroll to position [0, 2298]
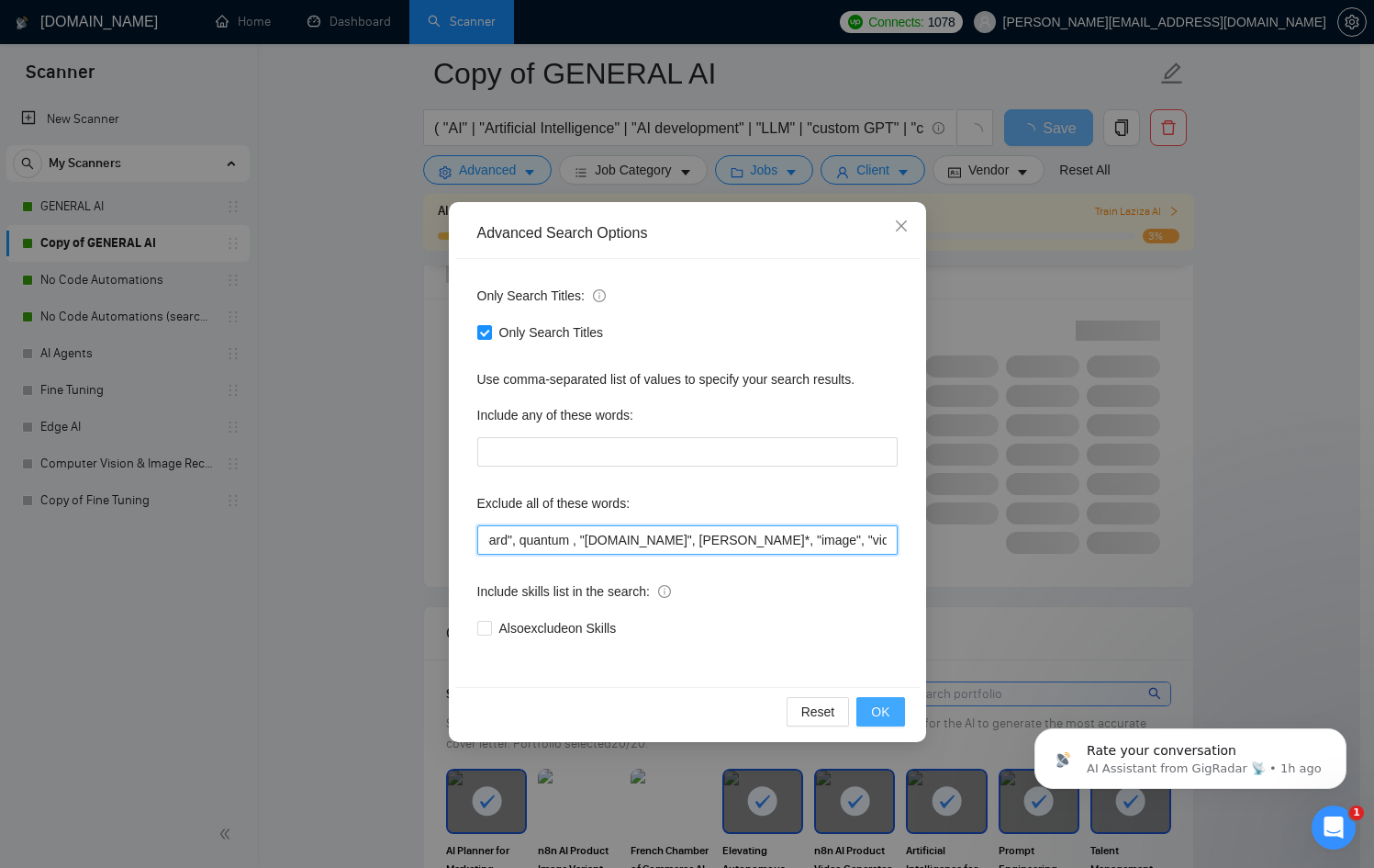
type input "n8n, basic Excel automation, discord bot, video editor, android development, SE…"
click at [881, 701] on button "OK" at bounding box center [881, 712] width 48 height 30
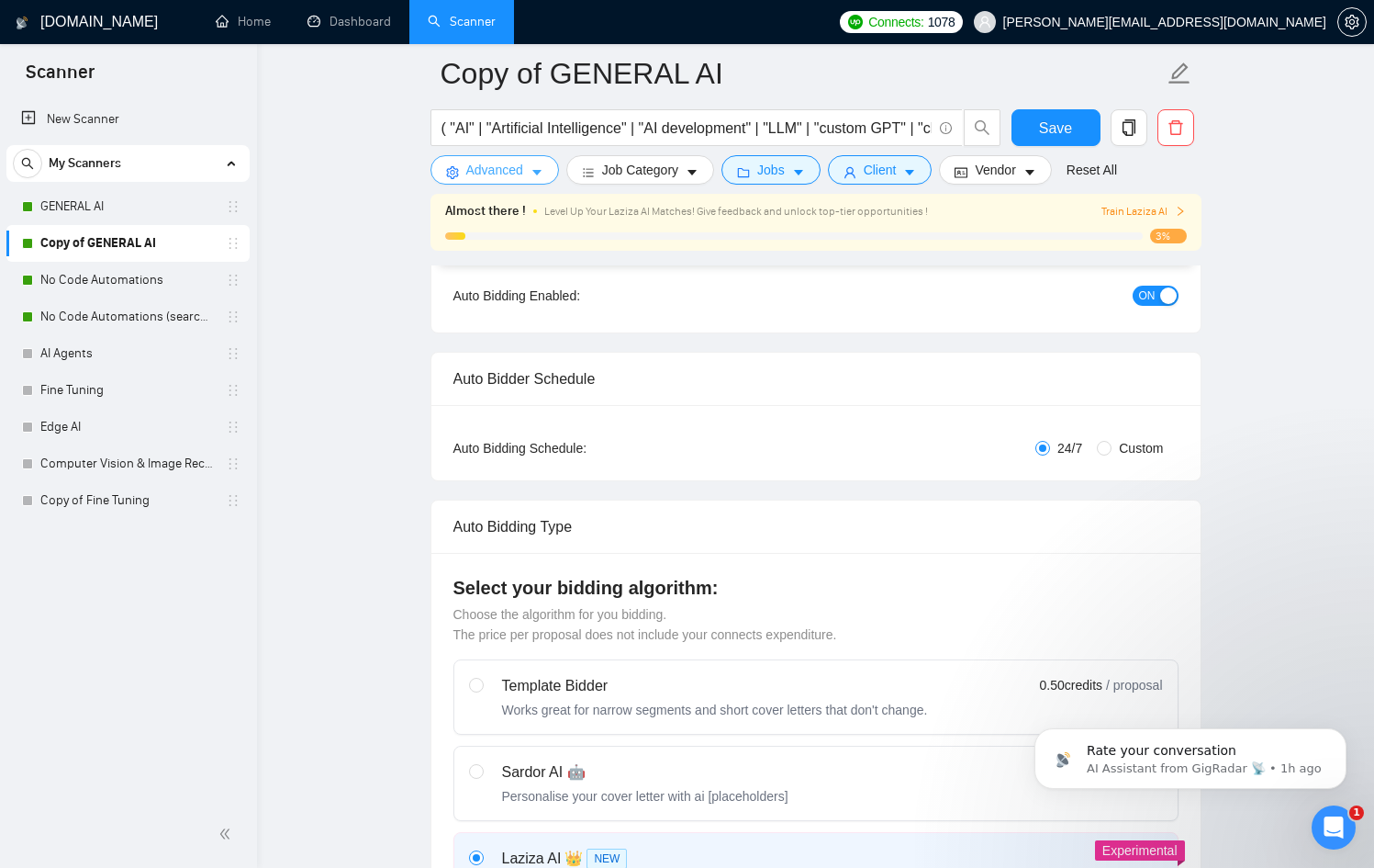
scroll to position [199, 0]
click at [1056, 120] on span "Save" at bounding box center [1056, 128] width 33 height 23
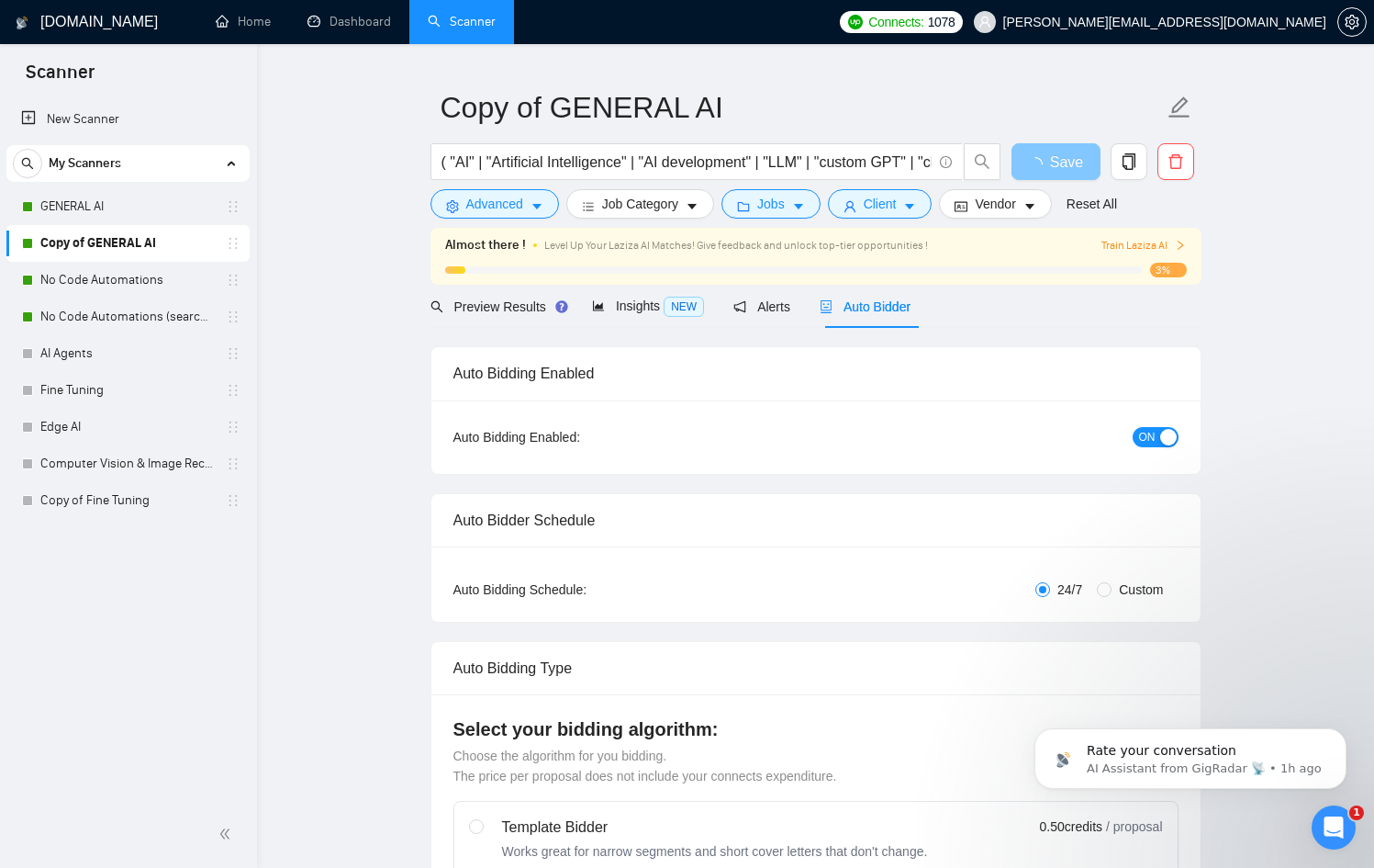
scroll to position [0, 0]
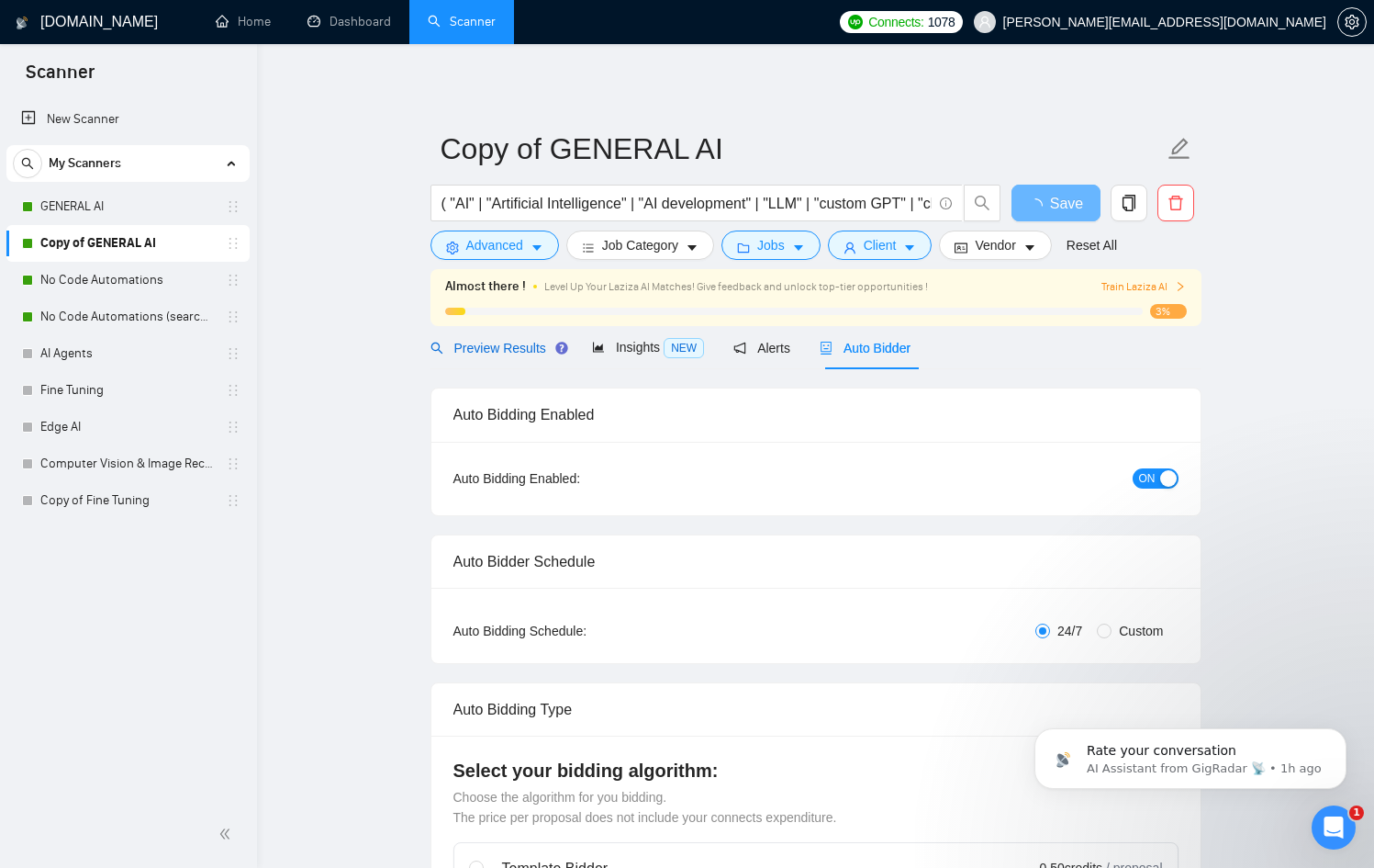
click at [508, 339] on div "Preview Results" at bounding box center [496, 348] width 132 height 20
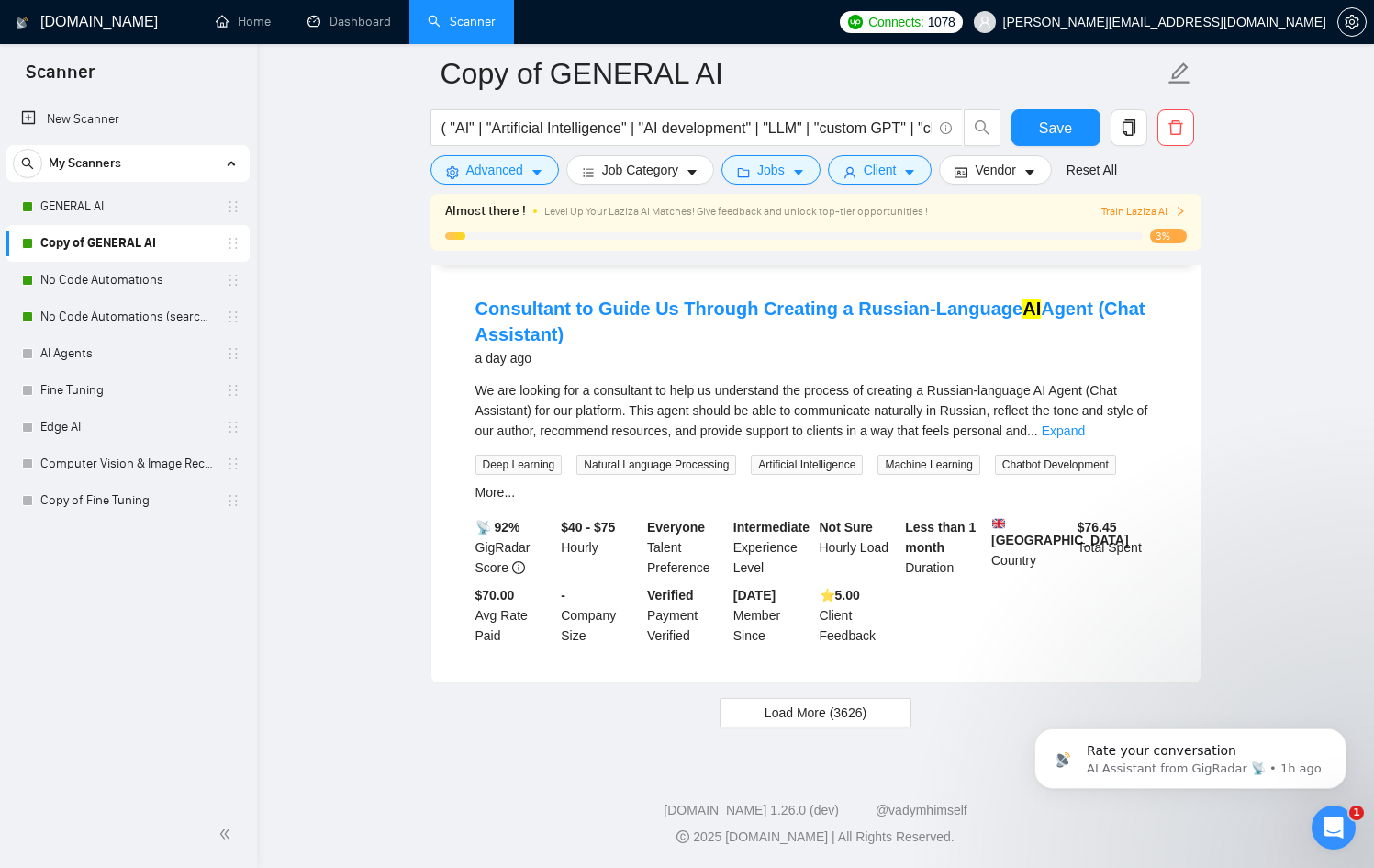
scroll to position [3821, 0]
click at [841, 709] on span "Load More (3626)" at bounding box center [815, 712] width 102 height 20
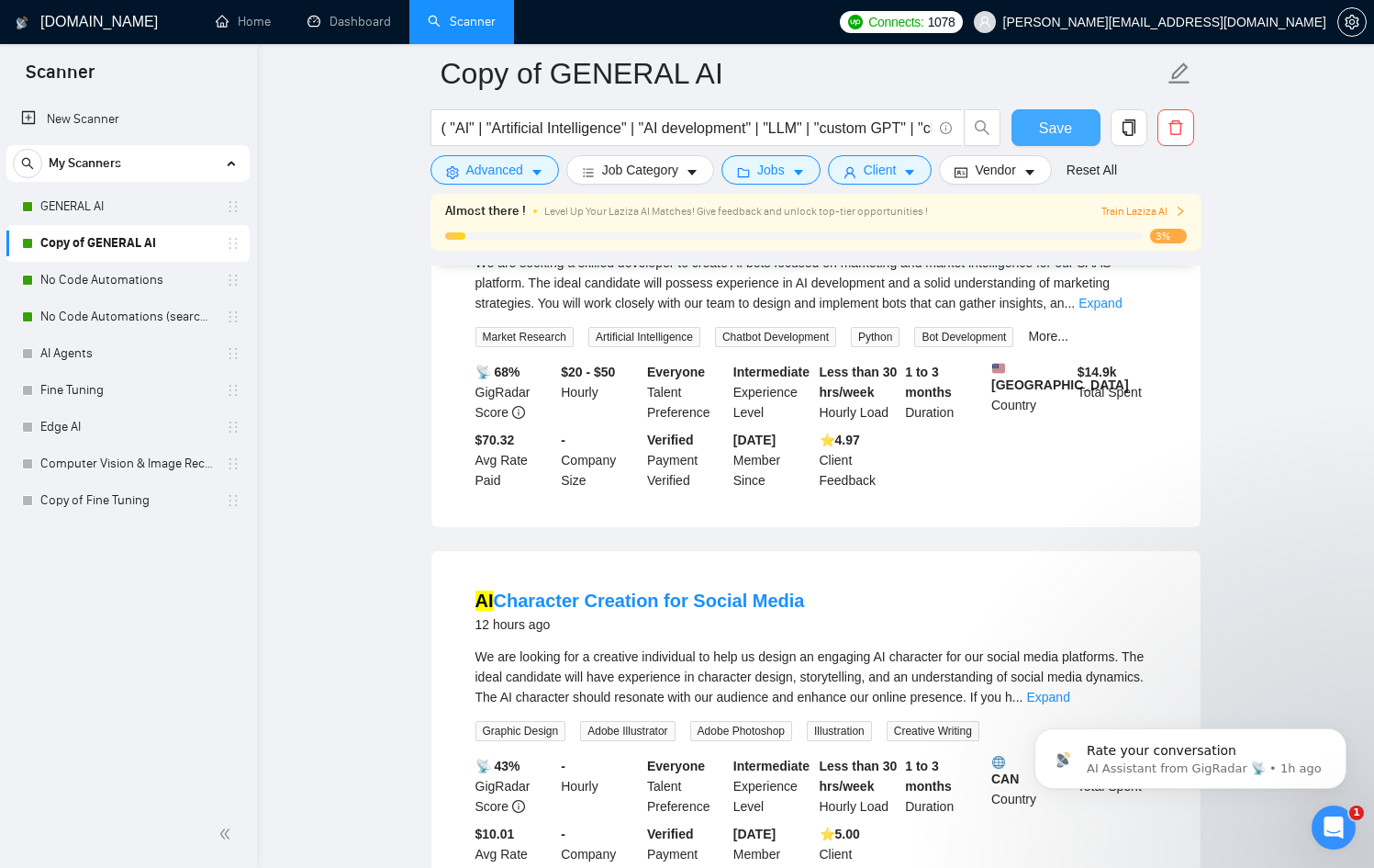
click at [1070, 120] on span "Save" at bounding box center [1056, 128] width 33 height 23
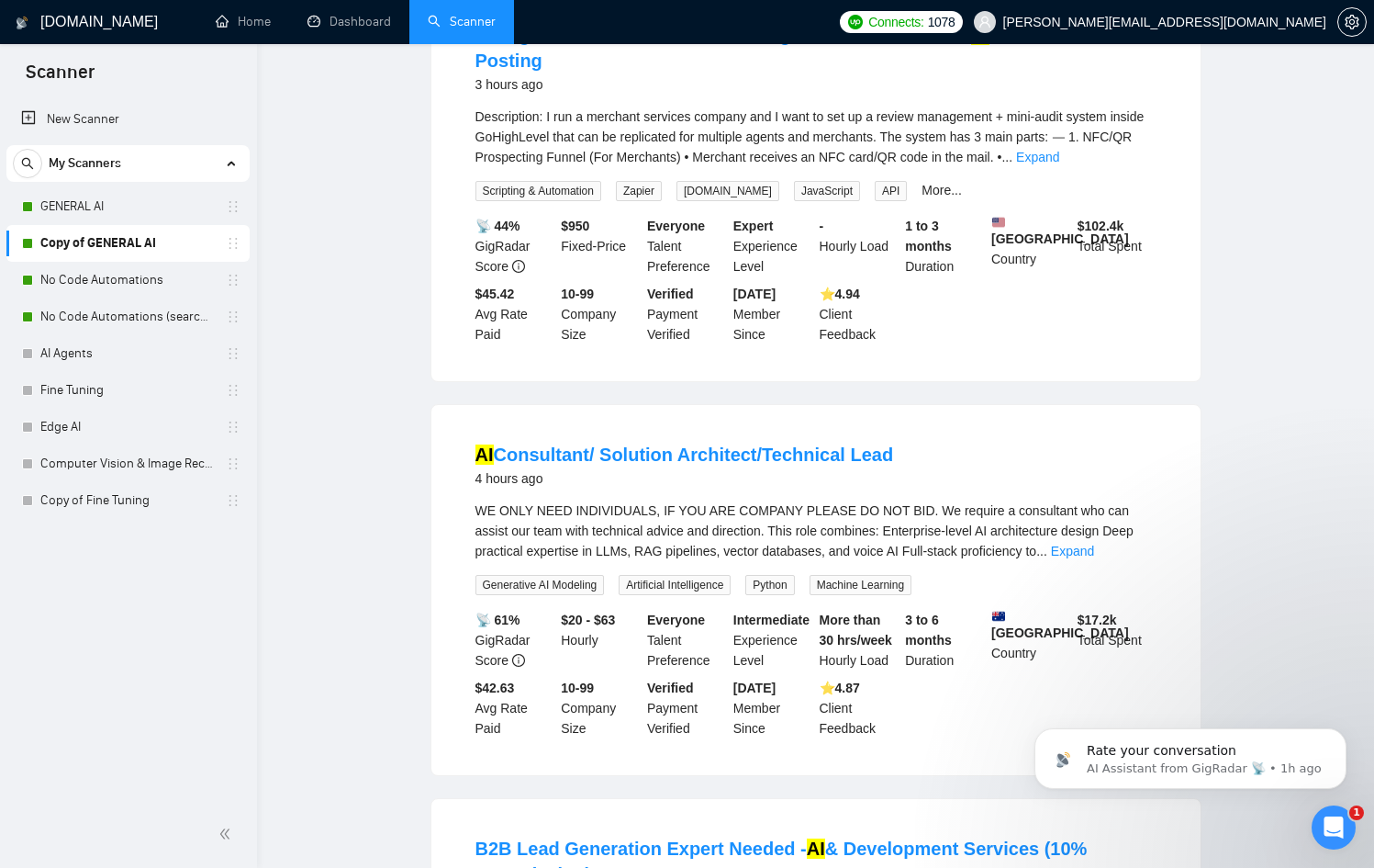
scroll to position [0, 0]
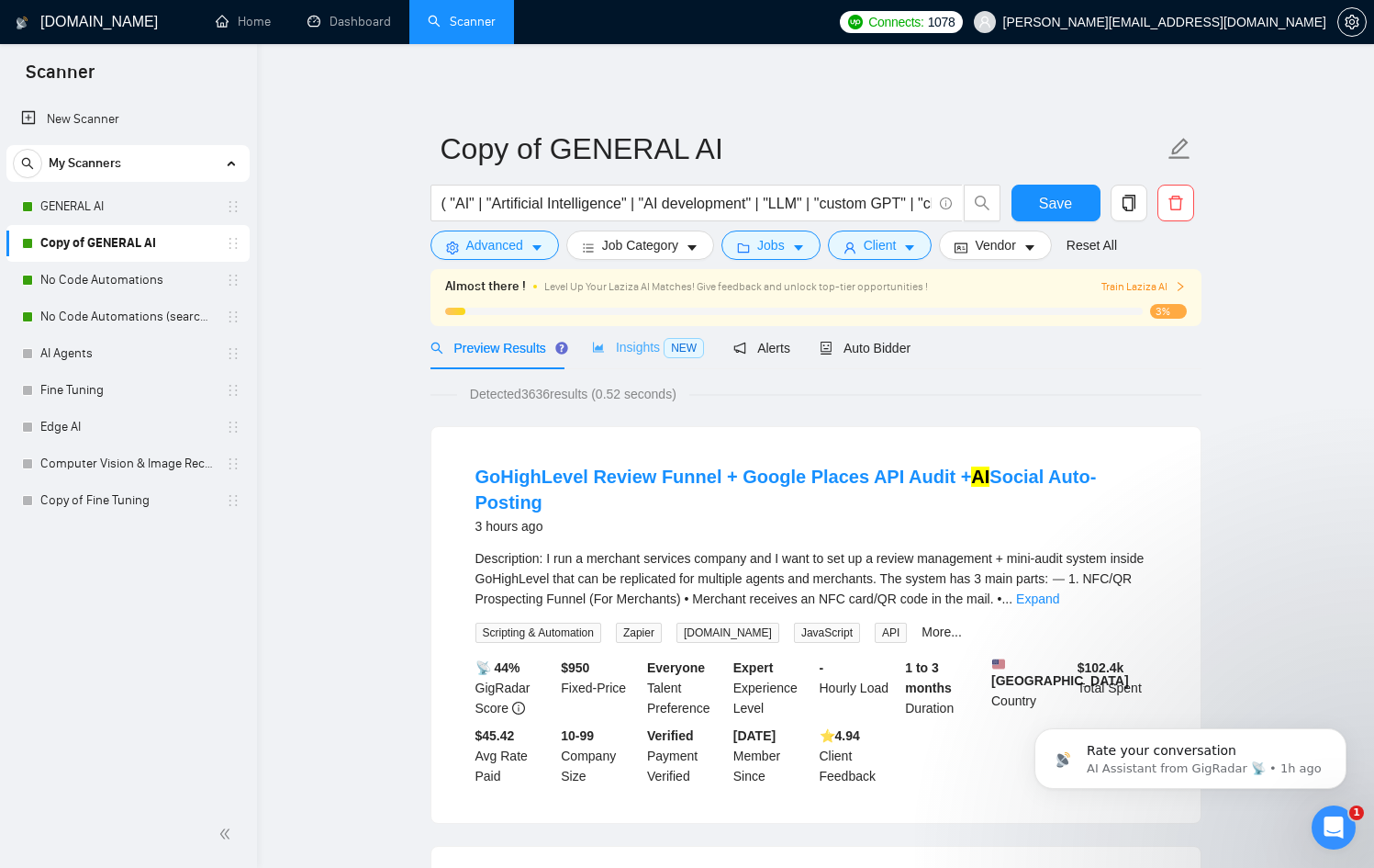
click at [648, 367] on div "Insights NEW" at bounding box center [648, 347] width 112 height 43
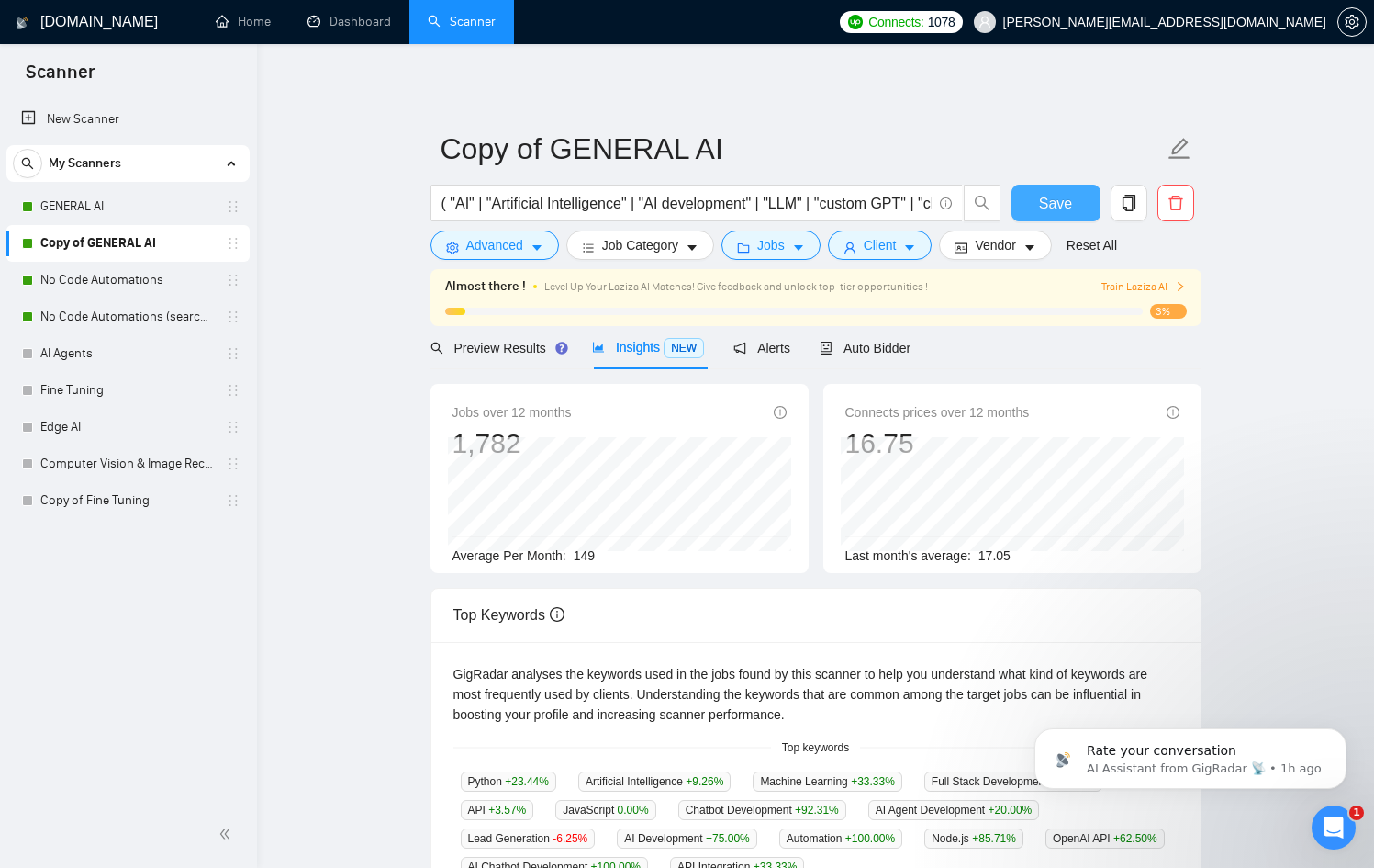
click at [1056, 193] on span "Save" at bounding box center [1056, 203] width 33 height 23
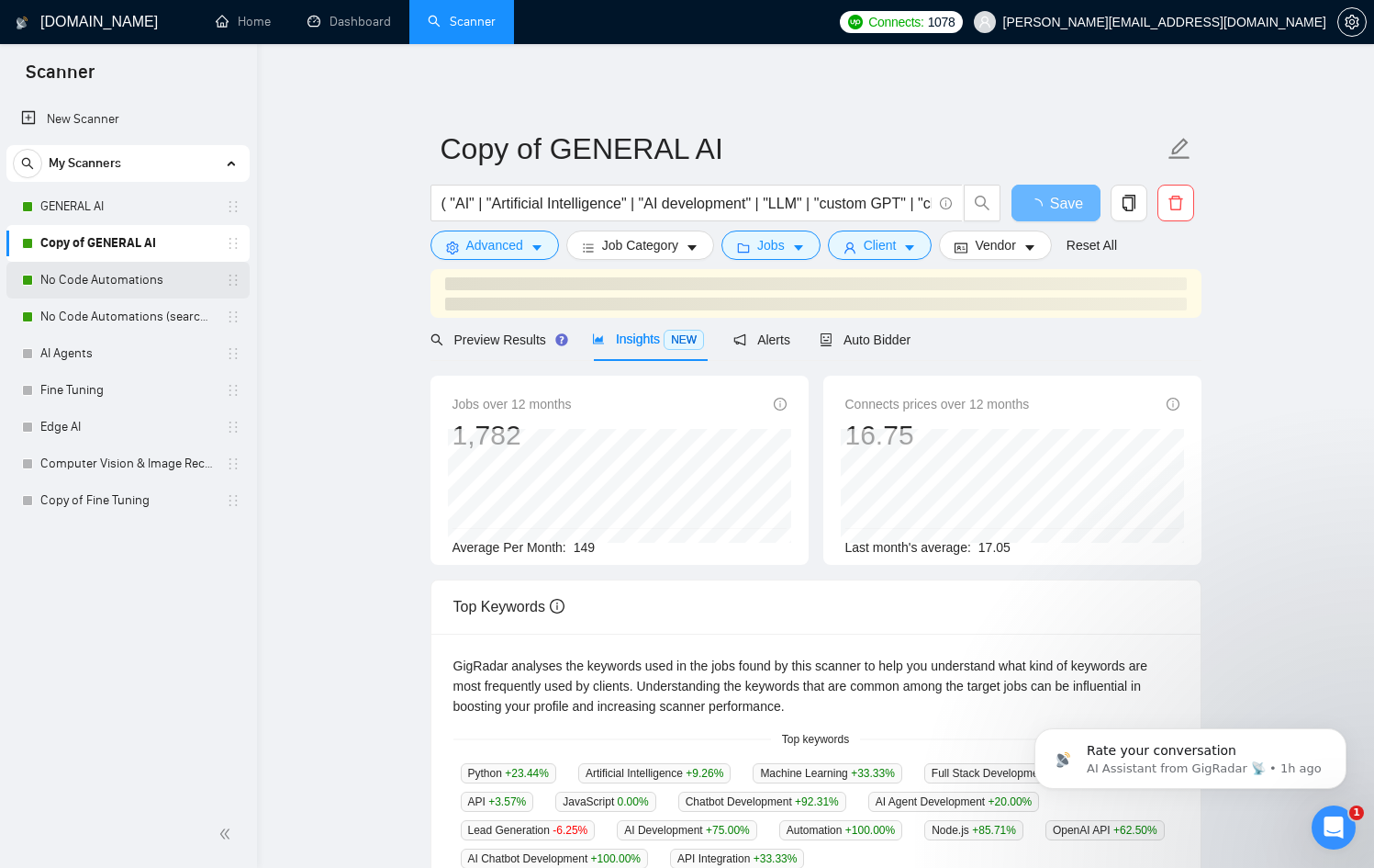
click at [109, 276] on link "No Code Automations" at bounding box center [128, 280] width 175 height 37
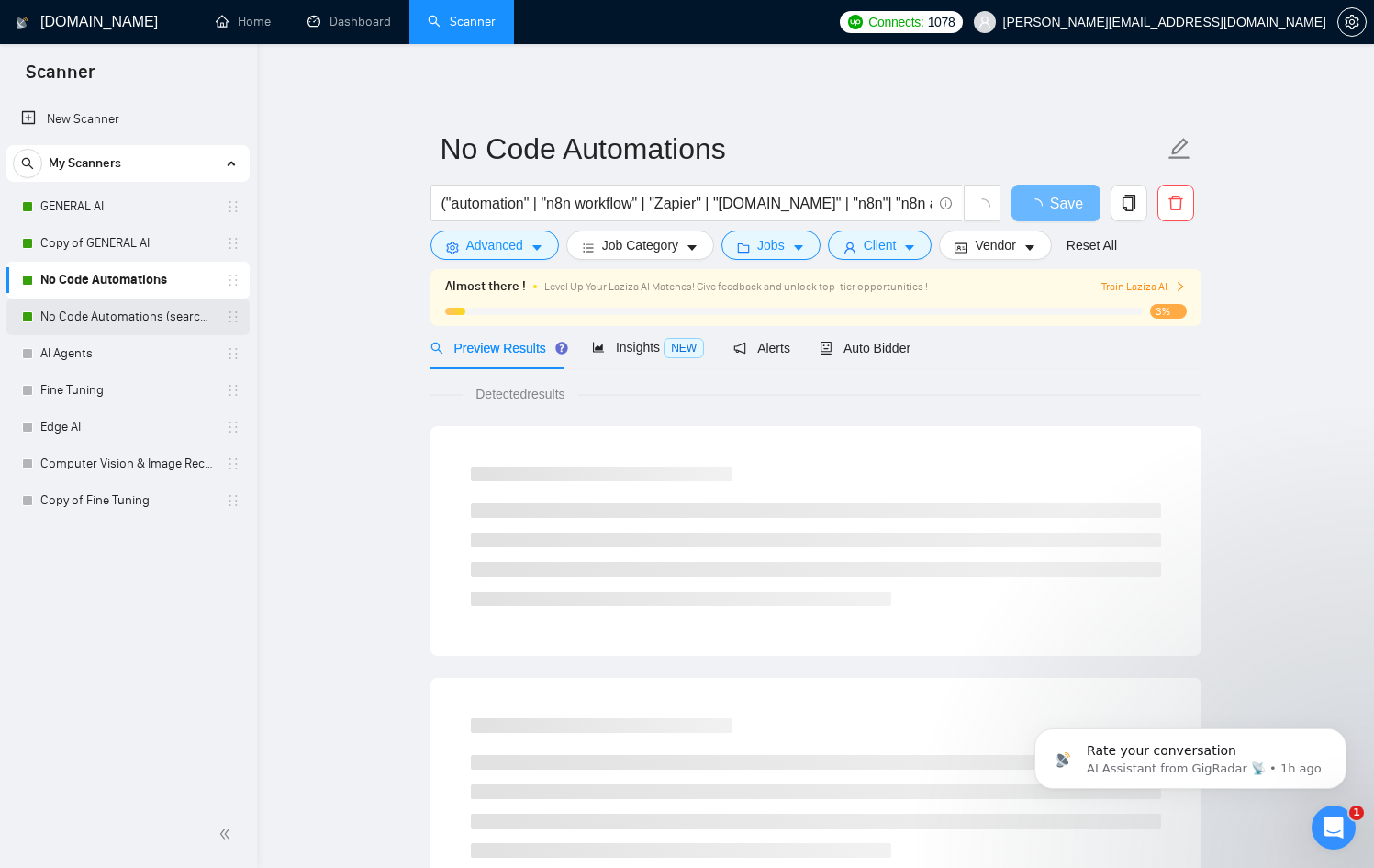
click at [119, 299] on link "No Code Automations (search only in Tites)" at bounding box center [128, 316] width 175 height 37
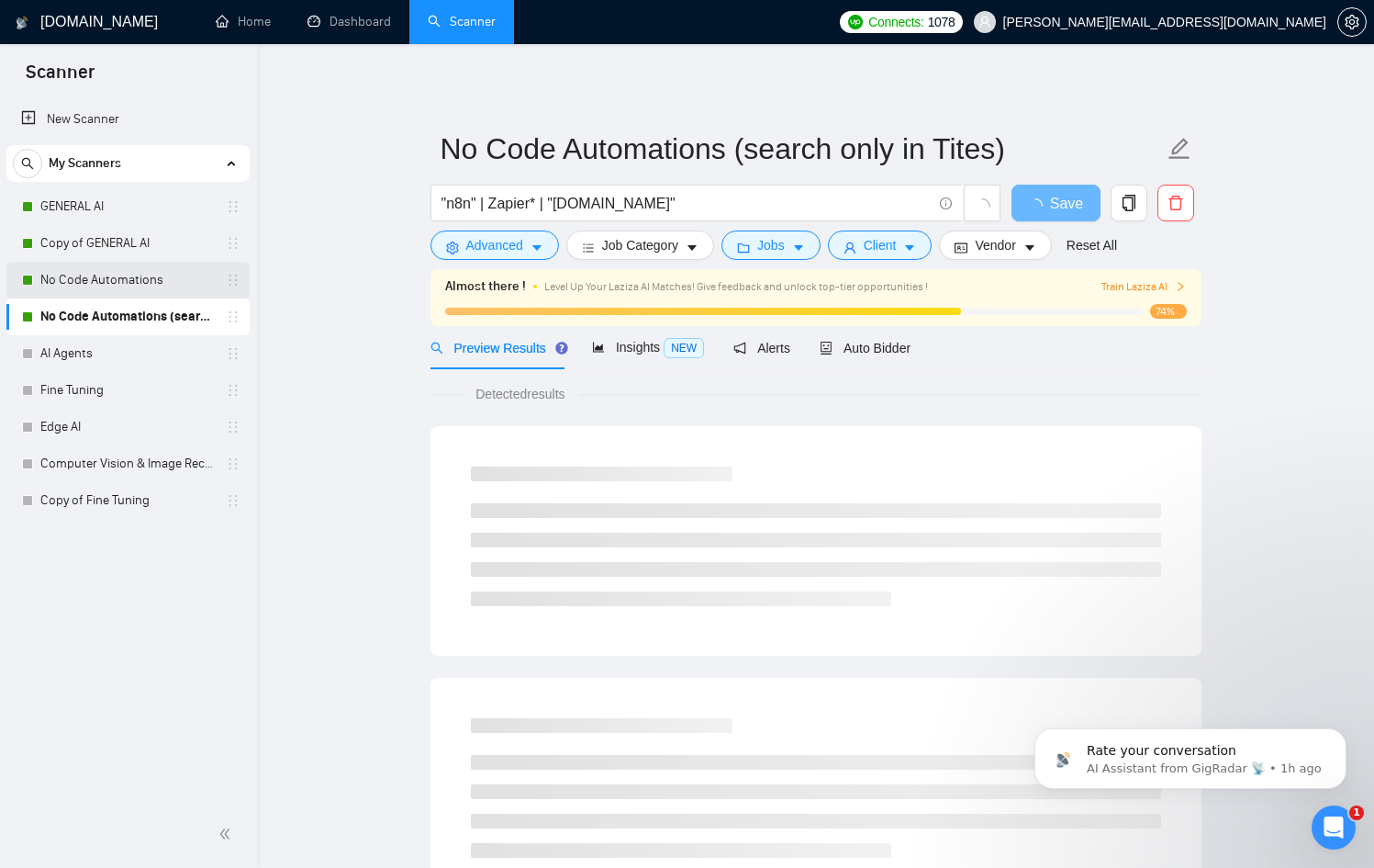
click at [126, 286] on link "No Code Automations" at bounding box center [128, 280] width 175 height 37
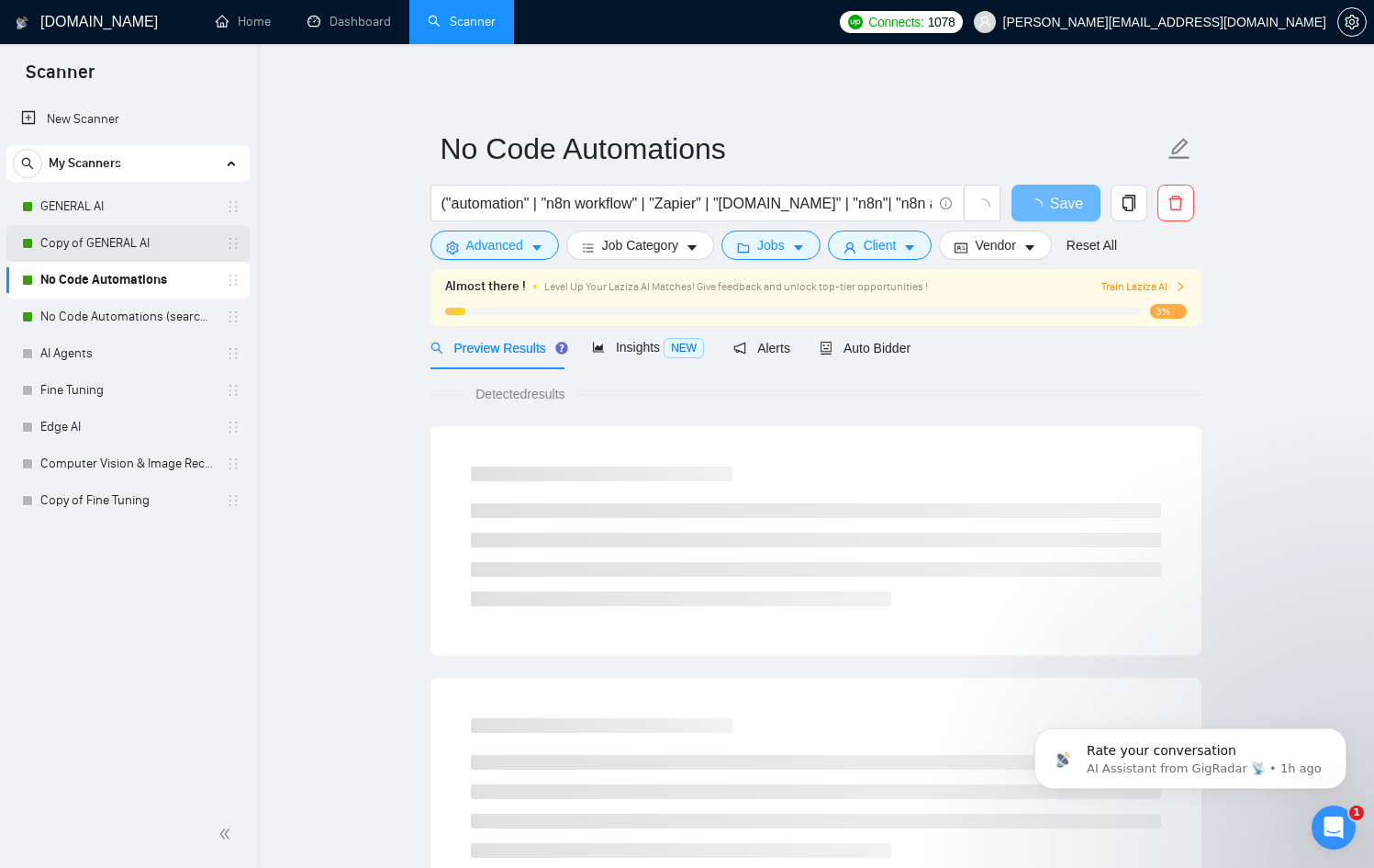
click at [124, 258] on link "Copy of GENERAL AI" at bounding box center [128, 243] width 175 height 37
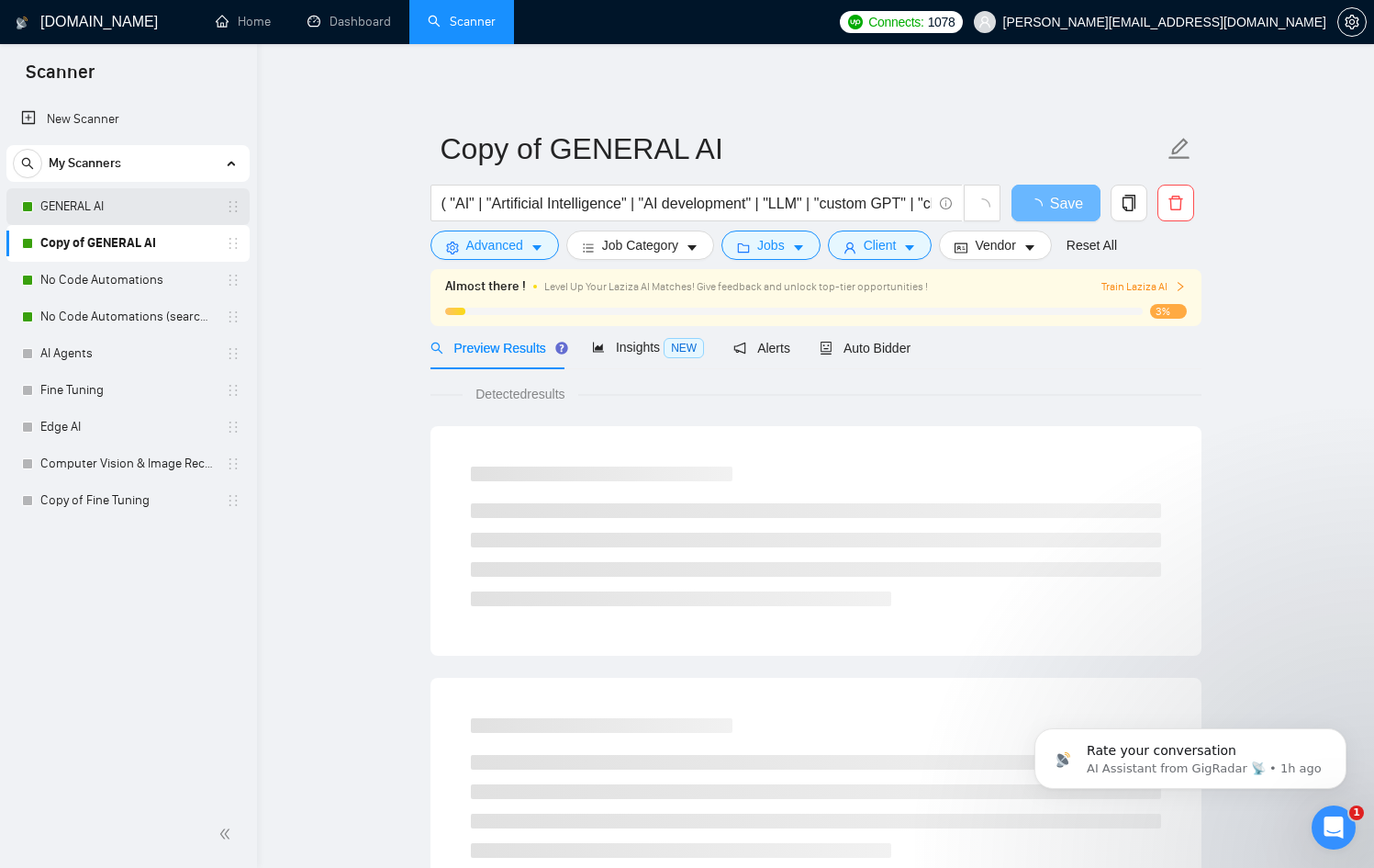
click at [127, 199] on link "GENERAL AI" at bounding box center [128, 206] width 175 height 37
